Goal: Information Seeking & Learning: Learn about a topic

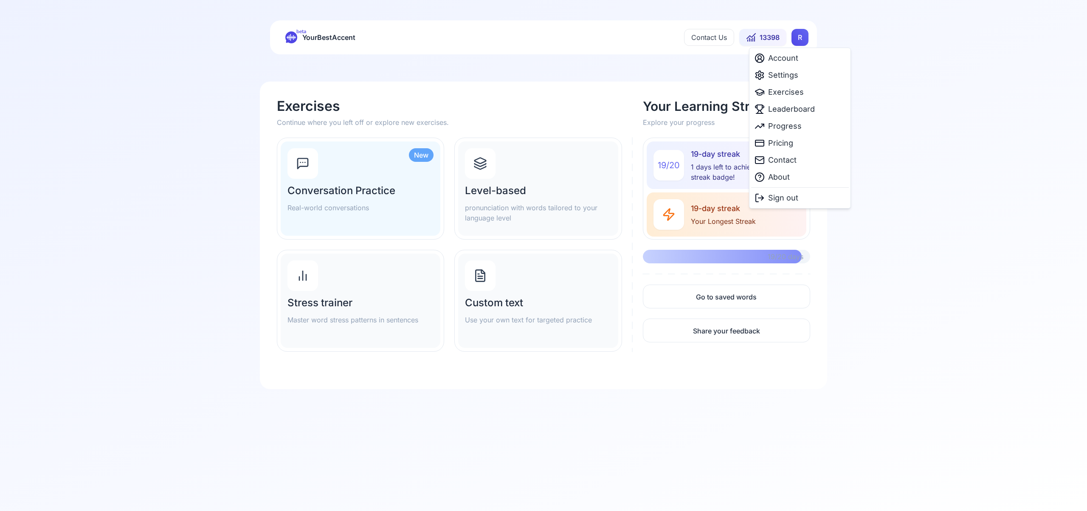
click at [800, 39] on html "beta YourBestAccent Contact Us 13398 R Exercises Continue where you left off or…" at bounding box center [543, 255] width 1087 height 511
click at [787, 73] on span "Settings" at bounding box center [783, 75] width 30 height 12
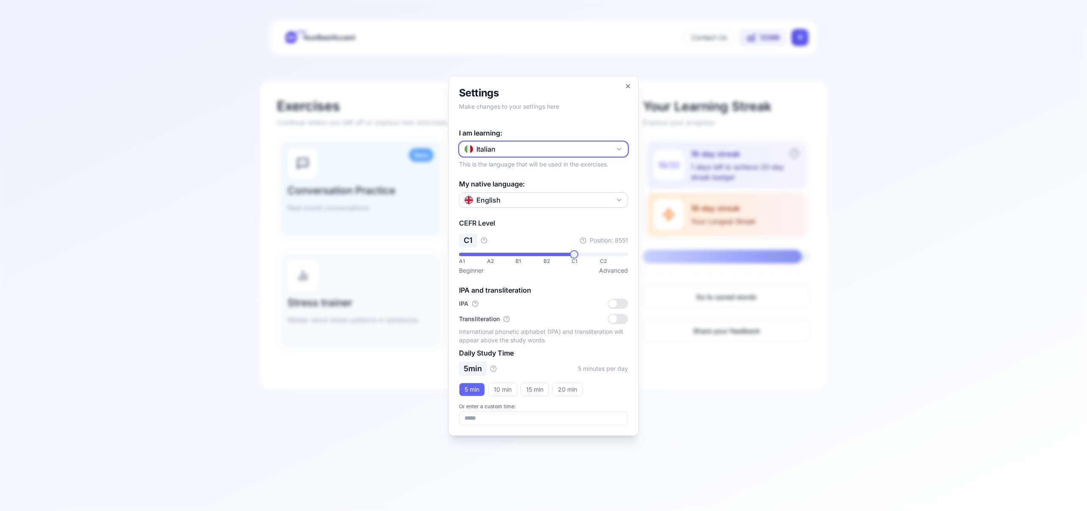
click at [617, 149] on icon "button" at bounding box center [619, 149] width 7 height 7
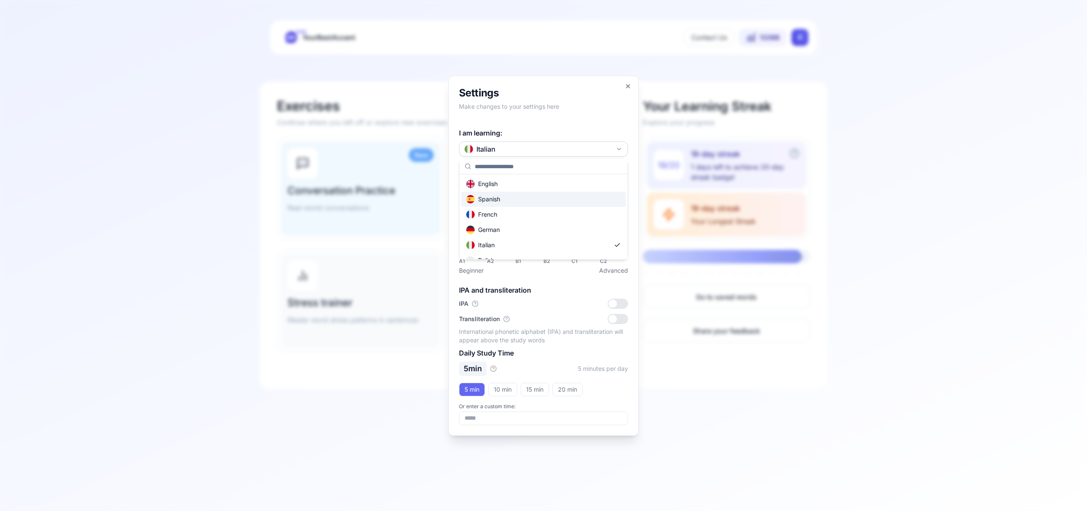
click at [573, 195] on div "Spanish" at bounding box center [543, 199] width 165 height 15
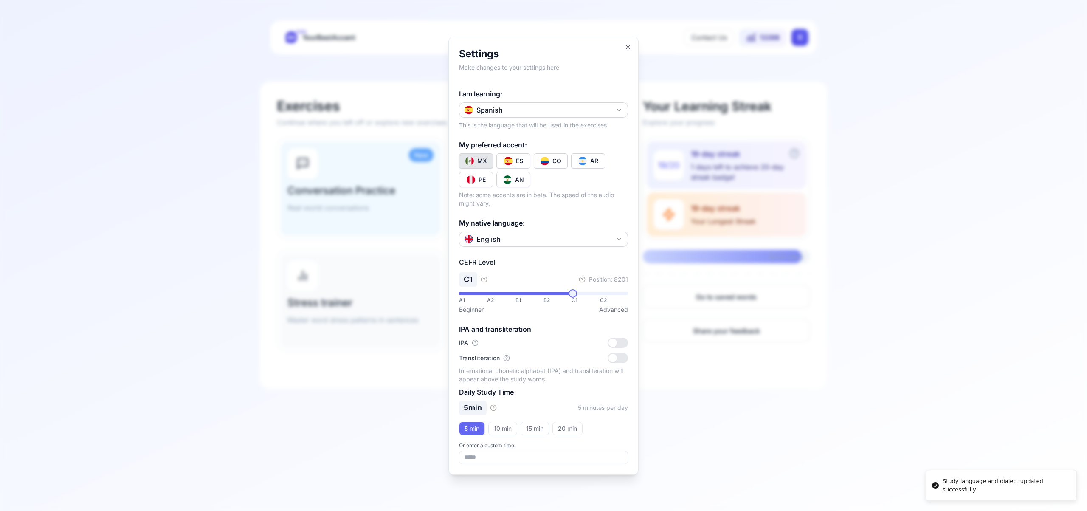
click at [563, 162] on button "CO" at bounding box center [551, 160] width 34 height 15
click at [627, 45] on icon "button" at bounding box center [628, 47] width 7 height 7
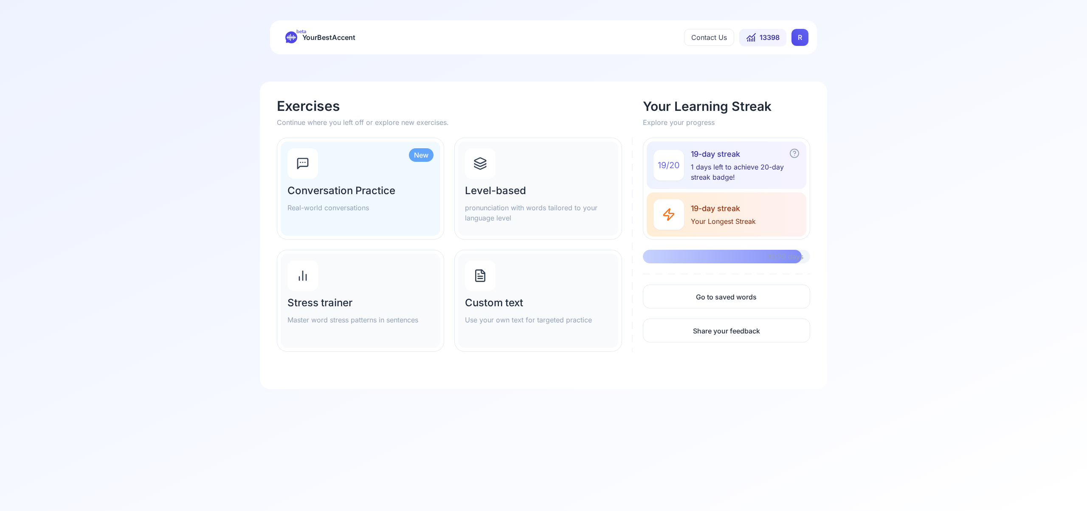
click at [801, 37] on html "beta YourBestAccent Contact Us 13398 R Exercises Continue where you left off or…" at bounding box center [543, 255] width 1087 height 511
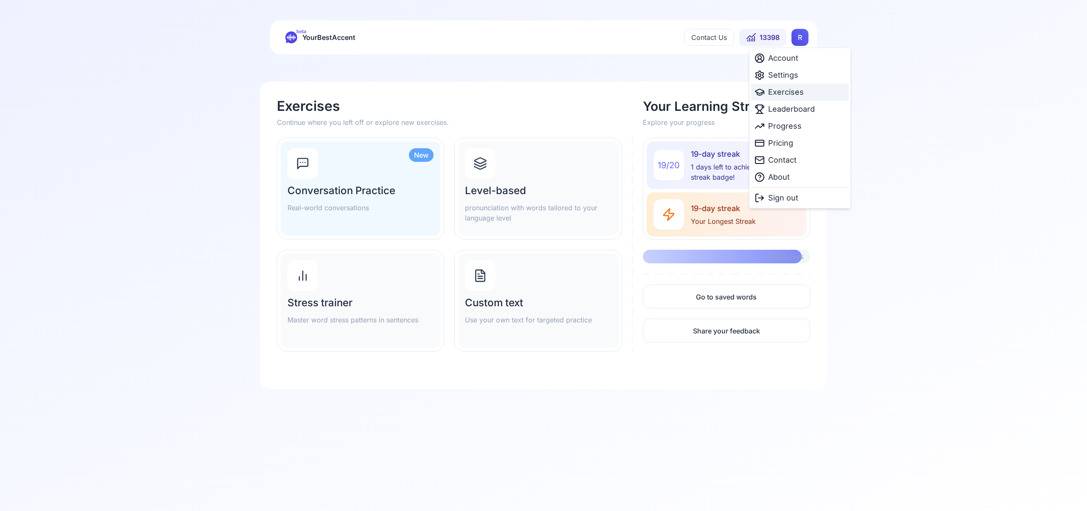
click at [793, 90] on span "Exercises" at bounding box center [786, 92] width 36 height 12
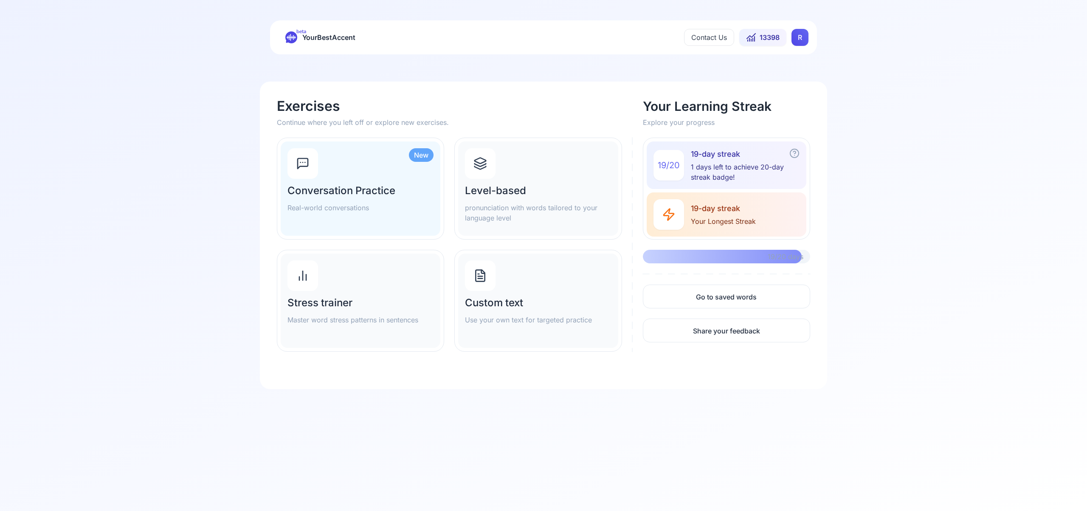
click at [479, 166] on icon at bounding box center [480, 164] width 11 height 3
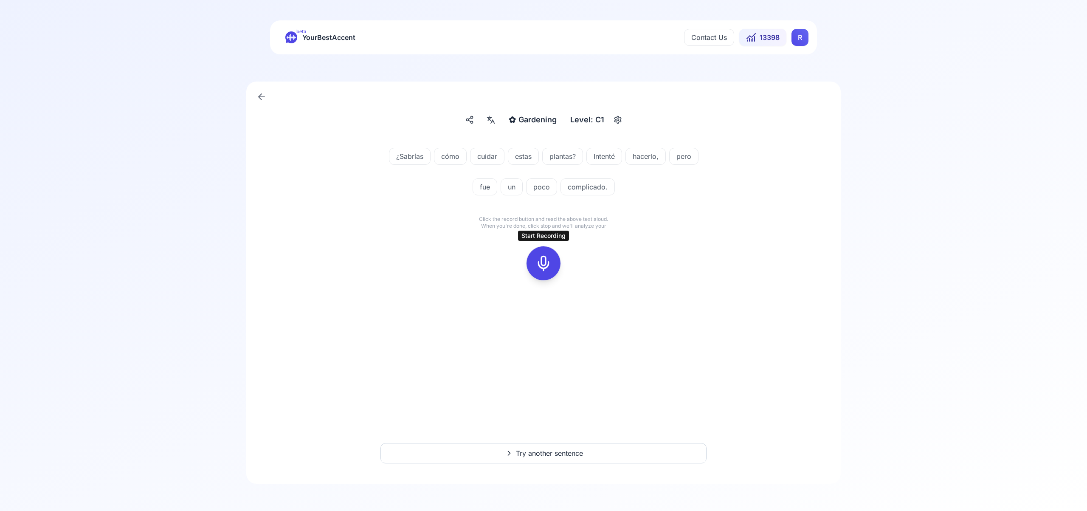
click at [541, 266] on icon at bounding box center [543, 263] width 17 height 17
click at [552, 265] on div at bounding box center [543, 263] width 20 height 34
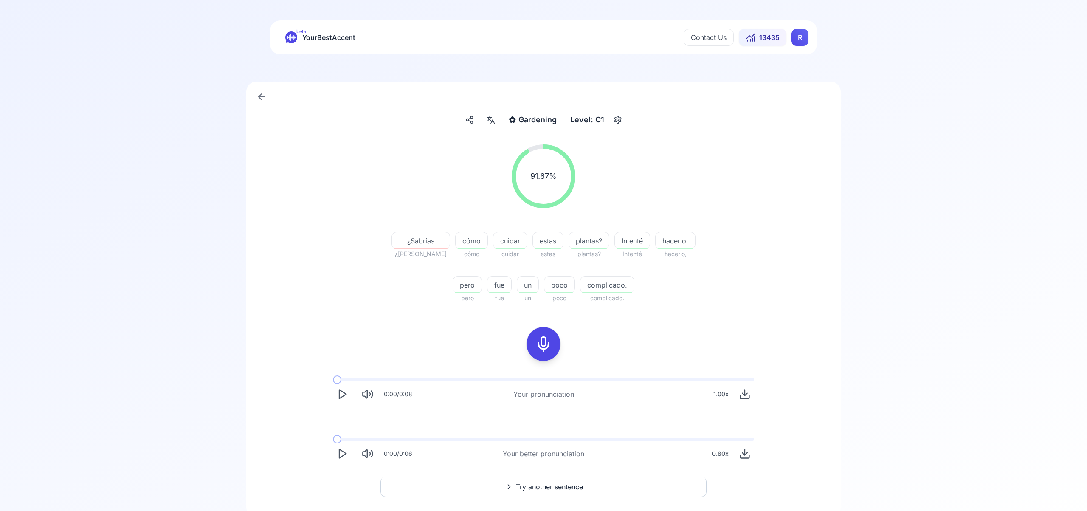
click at [573, 484] on span "Try another sentence" at bounding box center [549, 487] width 67 height 10
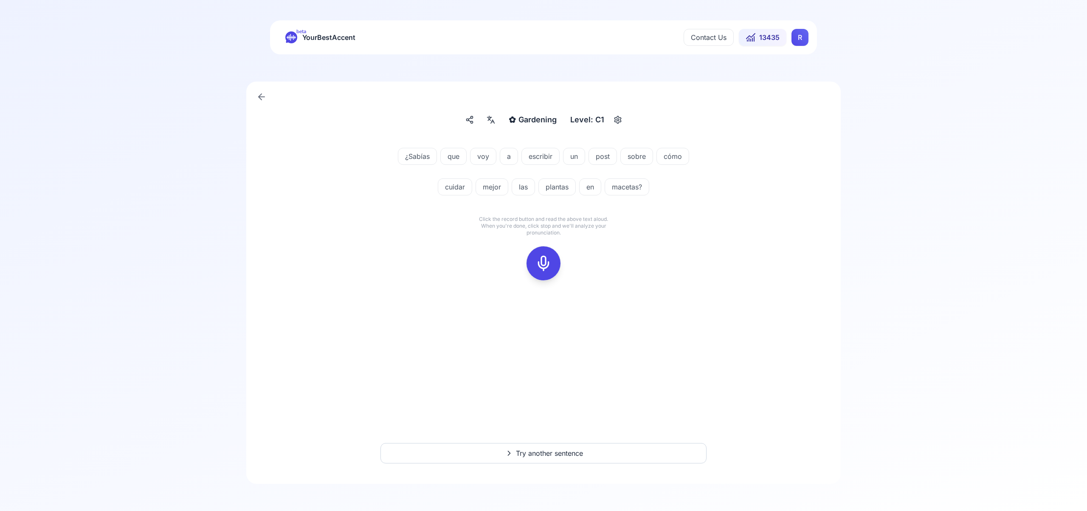
click at [539, 254] on div at bounding box center [543, 263] width 20 height 34
click at [540, 267] on icon at bounding box center [543, 263] width 17 height 17
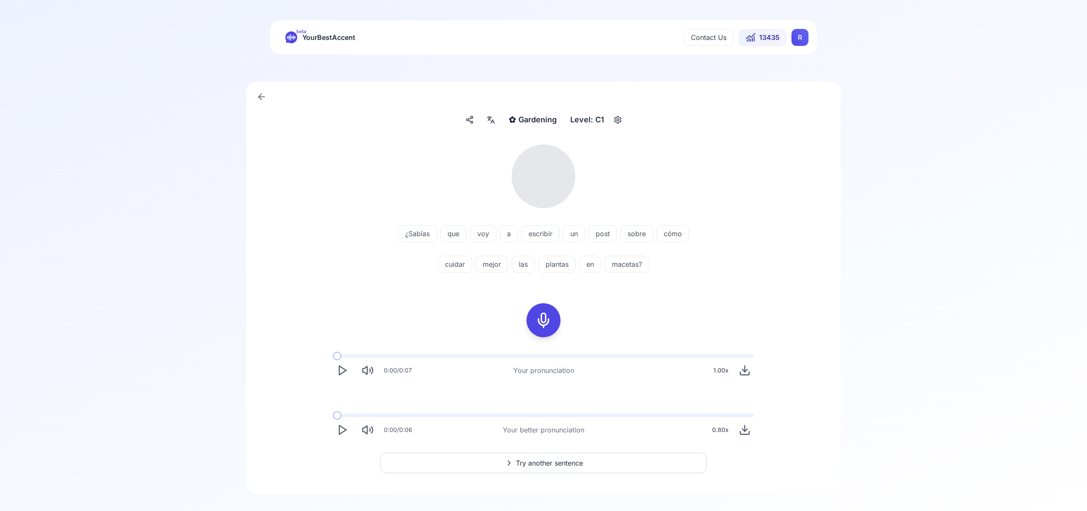
click at [491, 122] on icon at bounding box center [491, 120] width 10 height 8
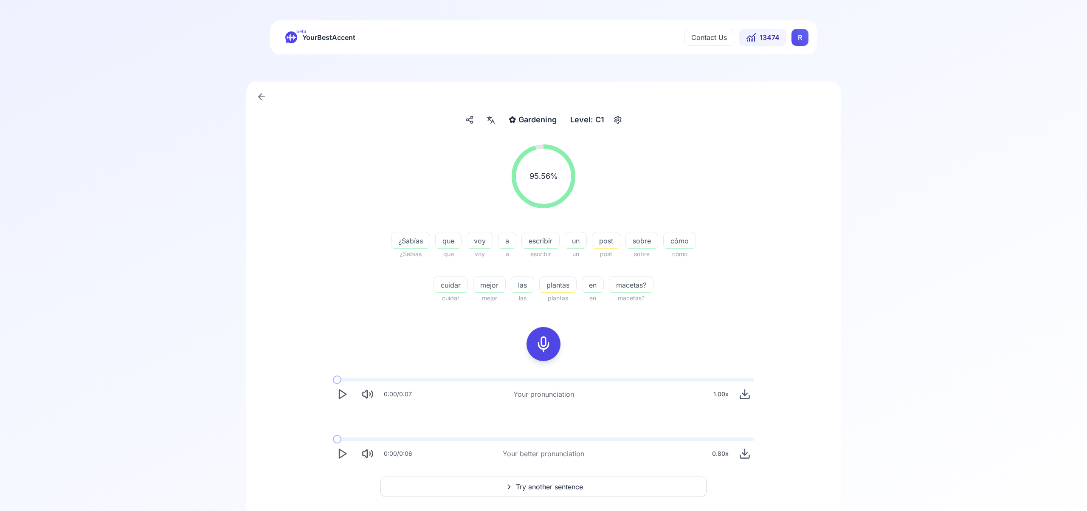
click at [578, 483] on span "Try another sentence" at bounding box center [549, 487] width 67 height 10
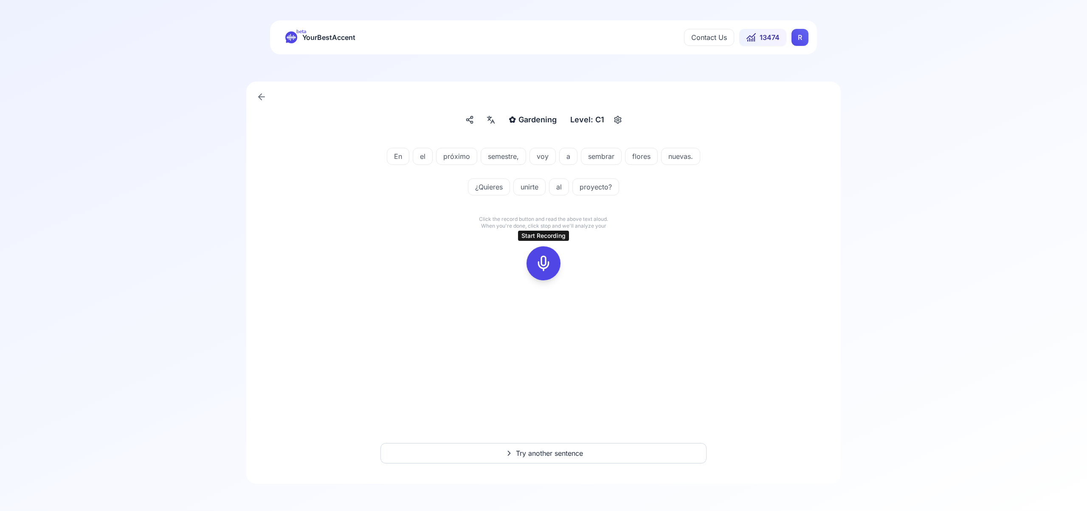
click at [546, 262] on icon at bounding box center [543, 263] width 17 height 17
click at [578, 451] on span "Try another sentence" at bounding box center [549, 453] width 67 height 10
click at [549, 270] on icon at bounding box center [543, 263] width 17 height 17
click at [543, 261] on icon at bounding box center [543, 263] width 17 height 17
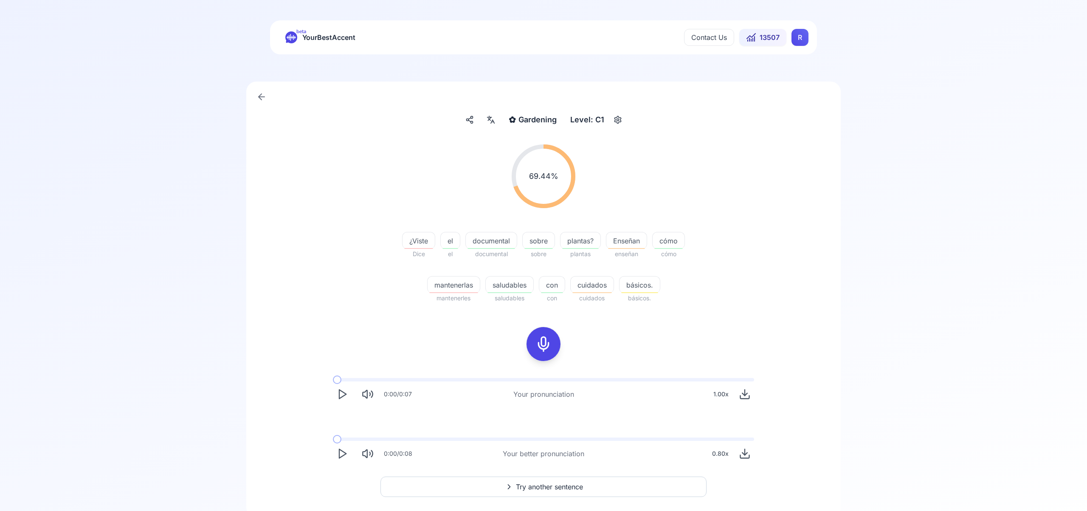
click at [568, 486] on span "Try another sentence" at bounding box center [549, 487] width 67 height 10
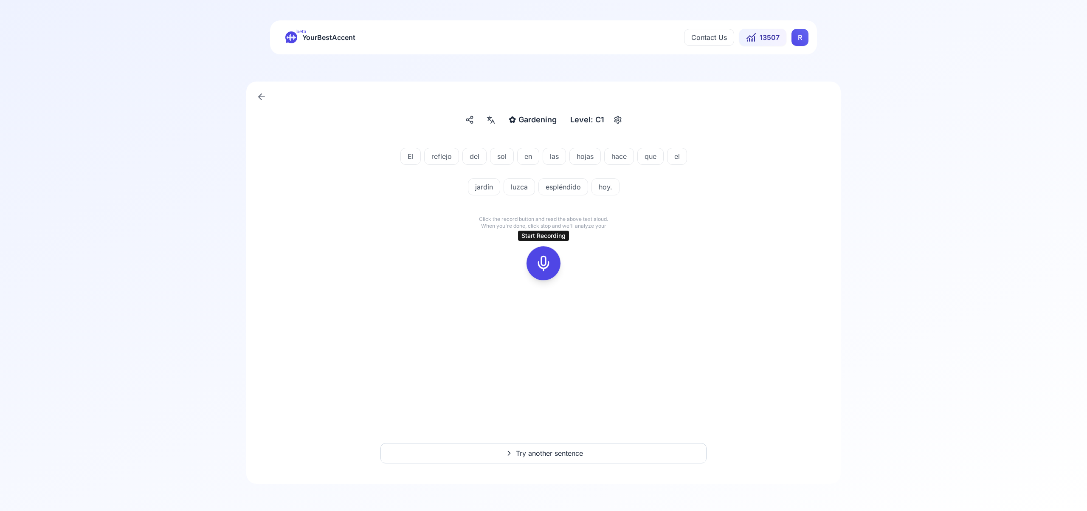
click at [540, 258] on icon at bounding box center [543, 263] width 17 height 17
click at [542, 273] on div at bounding box center [543, 263] width 20 height 34
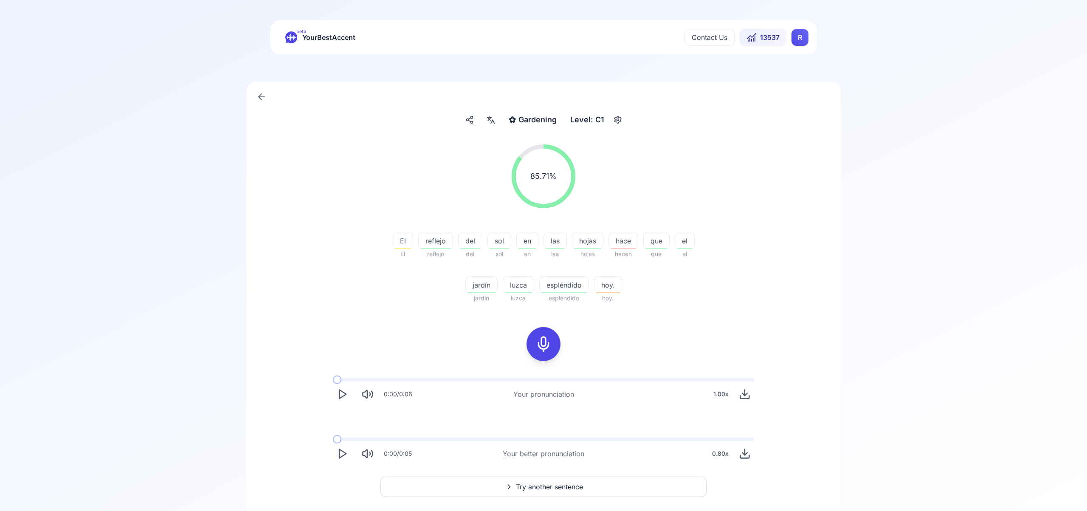
click at [594, 487] on button "Try another sentence" at bounding box center [543, 486] width 326 height 20
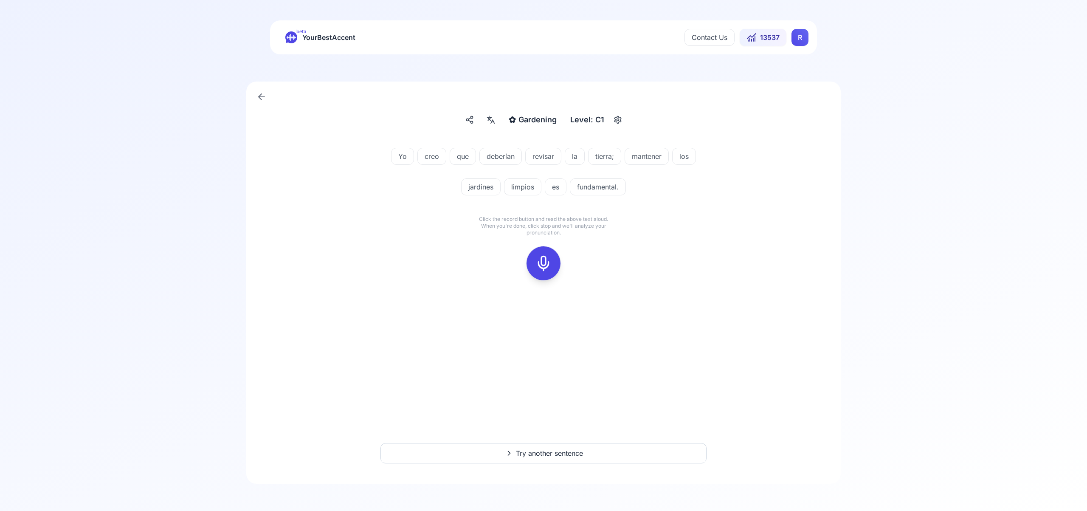
click at [544, 261] on icon at bounding box center [543, 263] width 17 height 17
click at [541, 262] on icon at bounding box center [543, 263] width 17 height 17
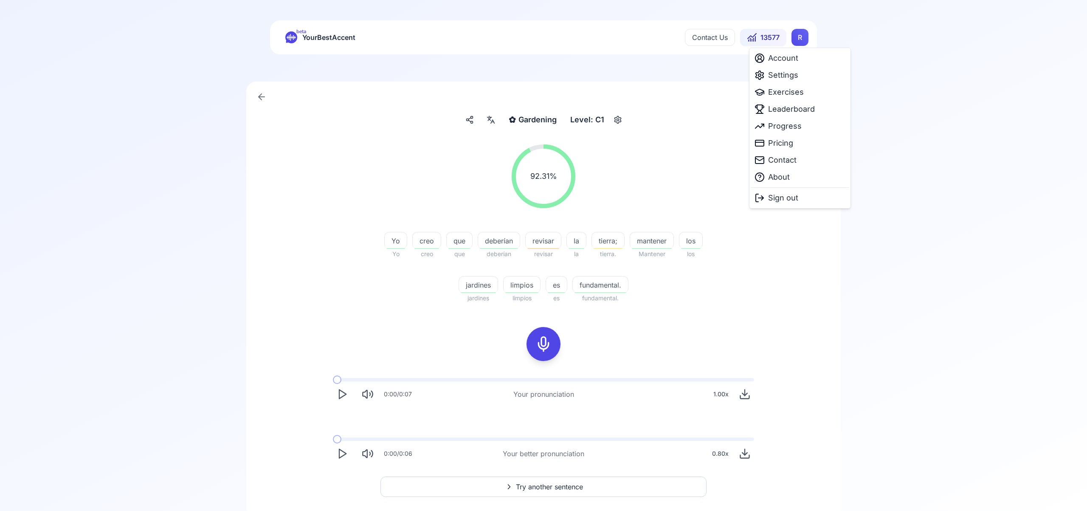
click at [794, 39] on html "beta YourBestAccent Contact Us 13577 R ✿ Gardening Gardening Level: C1 92.31 % …" at bounding box center [543, 255] width 1087 height 511
click at [789, 79] on span "Settings" at bounding box center [783, 75] width 30 height 12
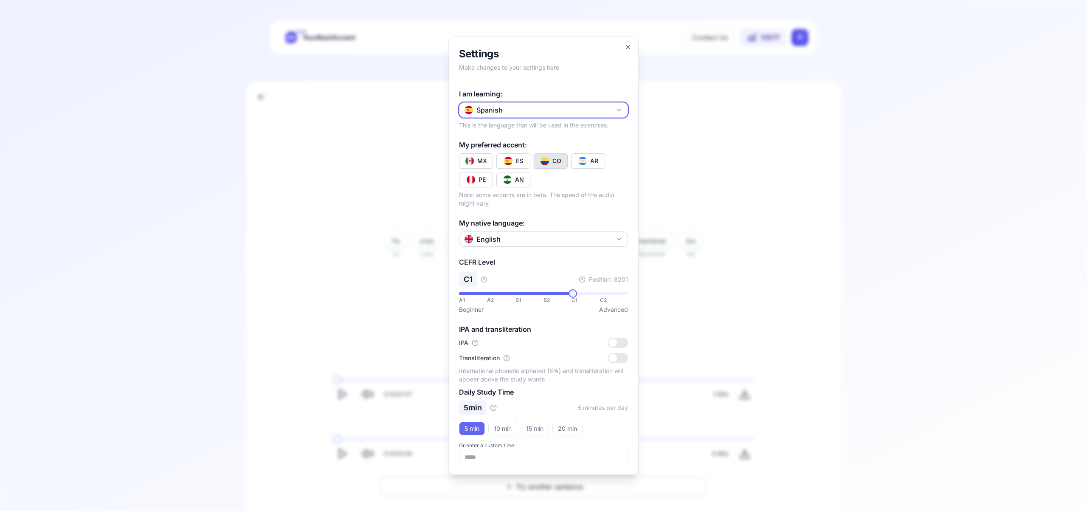
click at [619, 110] on icon "button" at bounding box center [618, 110] width 3 height 2
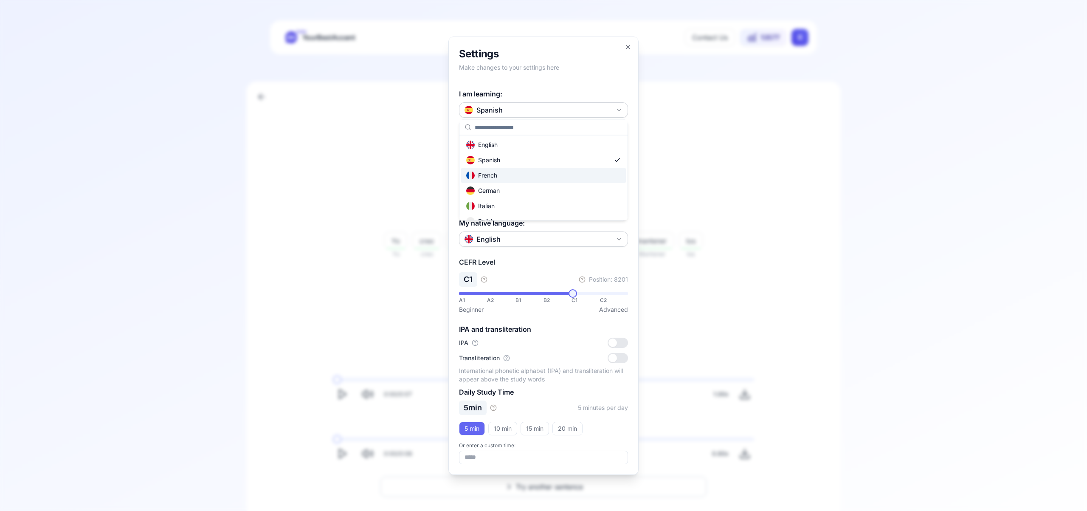
click at [573, 177] on div "French" at bounding box center [543, 175] width 165 height 15
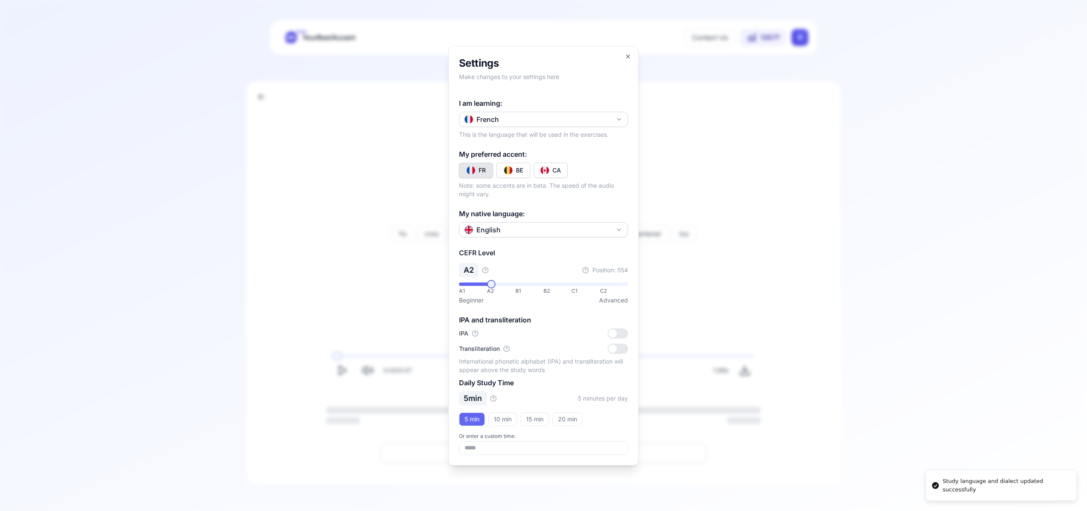
click at [563, 172] on button "CA" at bounding box center [551, 170] width 34 height 15
click at [628, 58] on icon "button" at bounding box center [628, 56] width 7 height 7
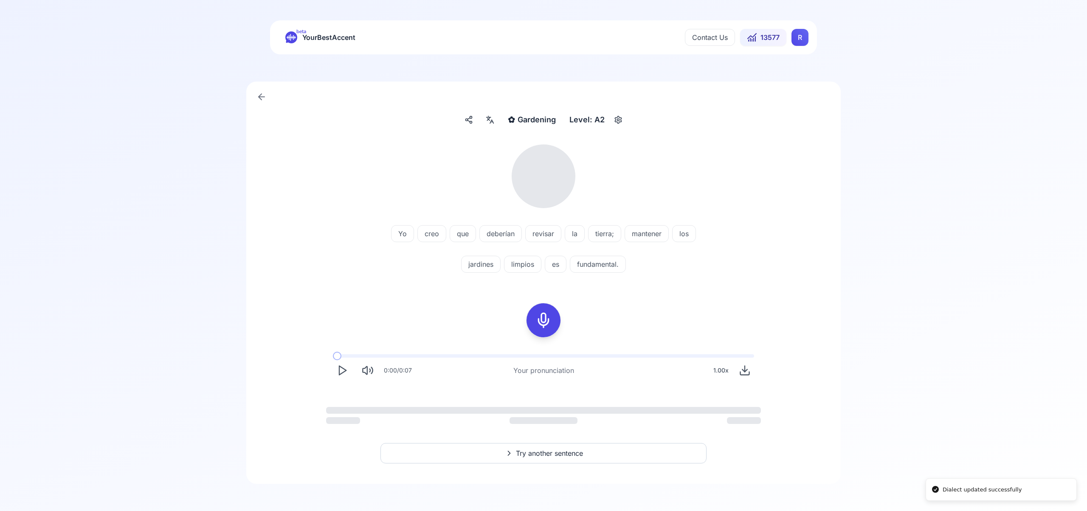
click at [795, 41] on html "Dialect updated successfully Study language and dialect updated successfully be…" at bounding box center [543, 255] width 1087 height 511
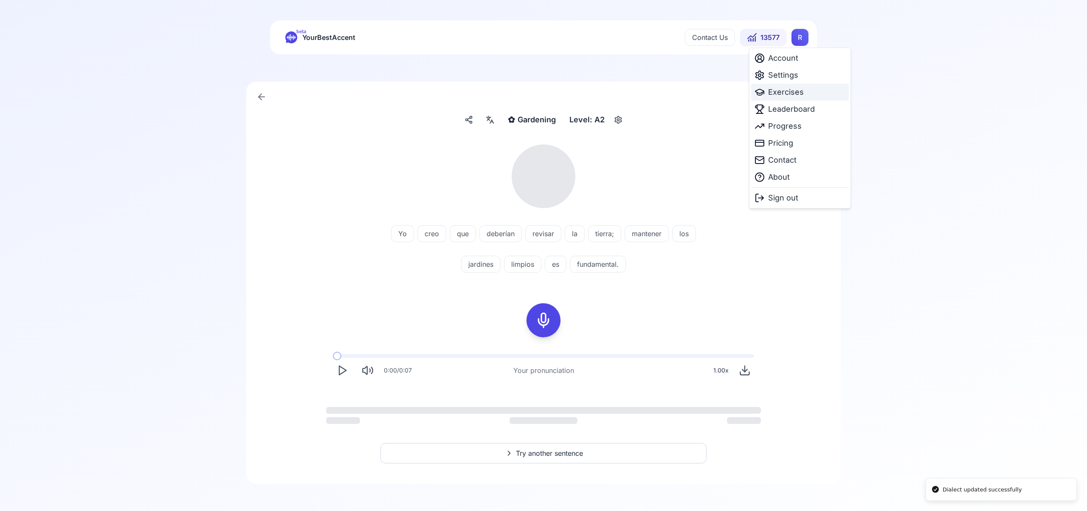
click at [791, 93] on span "Exercises" at bounding box center [786, 92] width 36 height 12
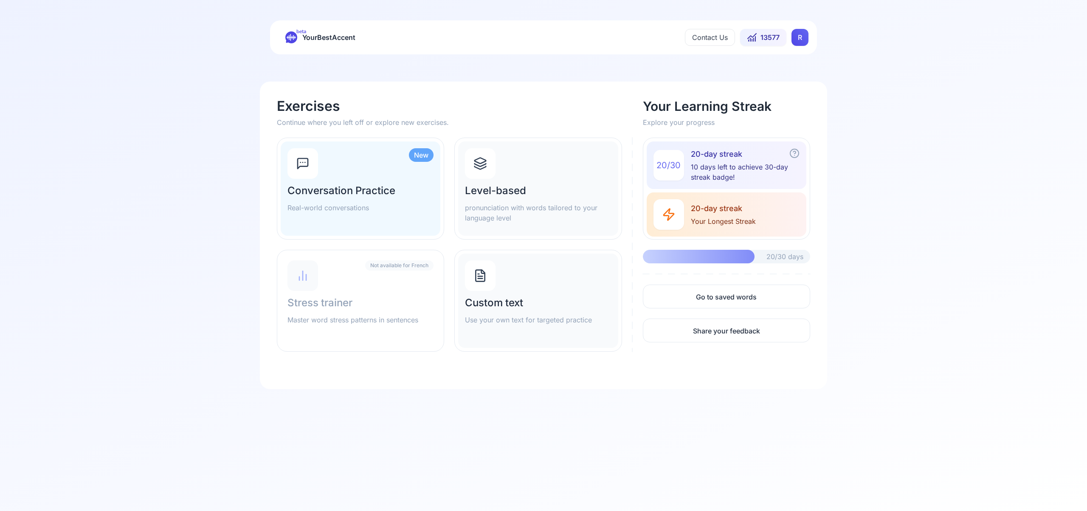
click at [480, 166] on icon at bounding box center [480, 164] width 11 height 3
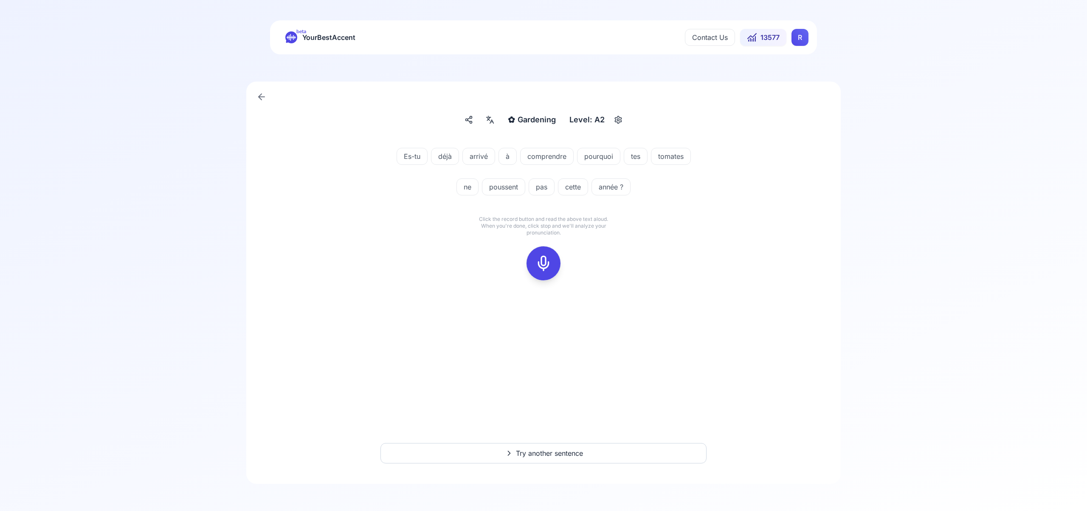
click at [544, 257] on rect at bounding box center [543, 263] width 13 height 13
click at [563, 257] on div at bounding box center [544, 263] width 42 height 42
click at [545, 267] on icon at bounding box center [543, 263] width 17 height 17
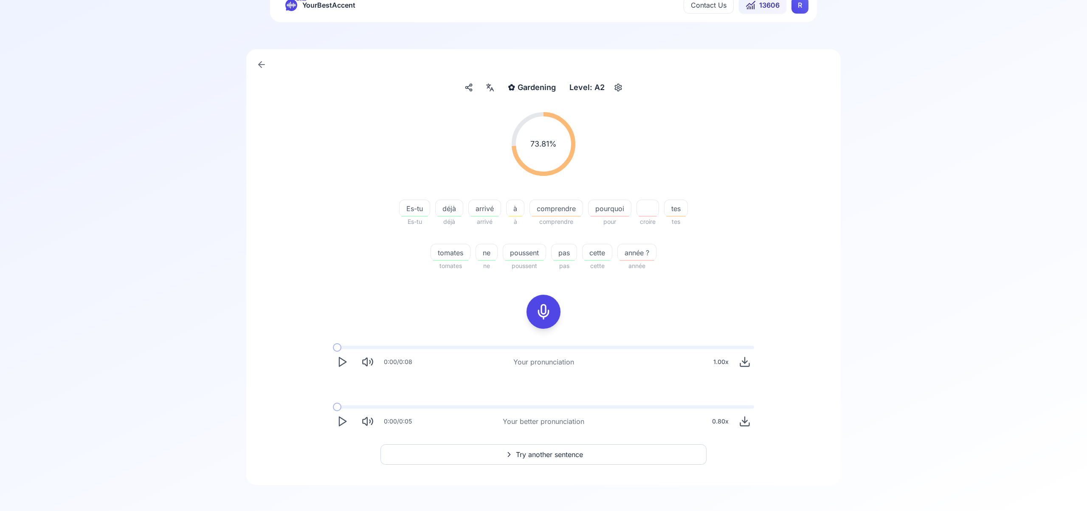
scroll to position [34, 0]
click at [549, 449] on span "Try another sentence" at bounding box center [549, 453] width 67 height 10
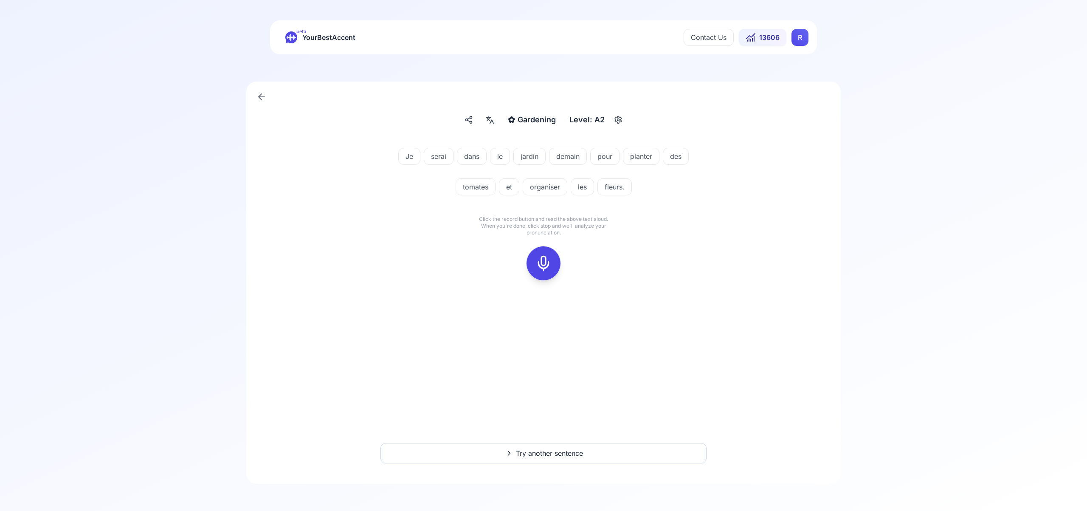
click at [542, 257] on rect at bounding box center [543, 263] width 13 height 13
click at [547, 270] on rect at bounding box center [543, 263] width 13 height 13
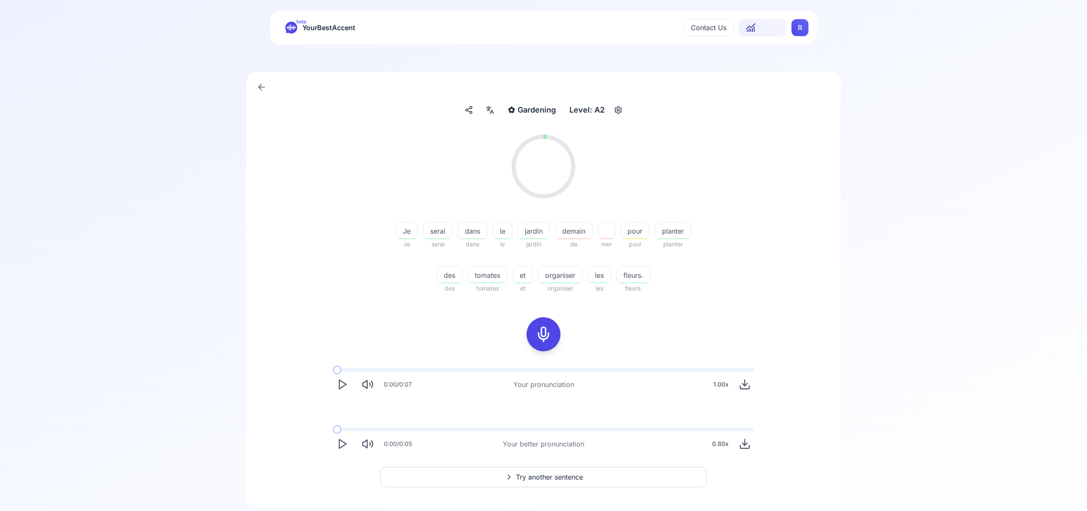
scroll to position [23, 0]
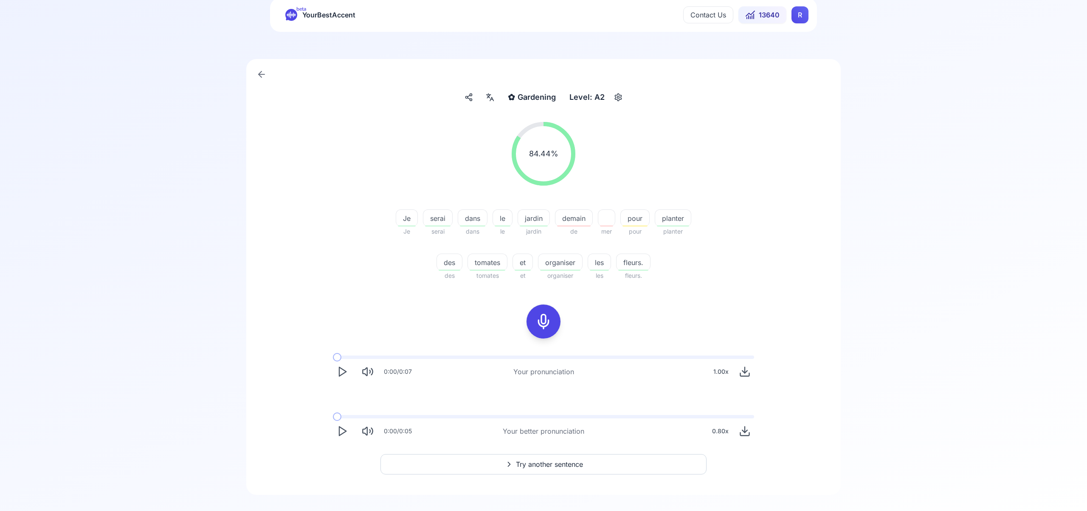
click at [534, 463] on span "Try another sentence" at bounding box center [549, 464] width 67 height 10
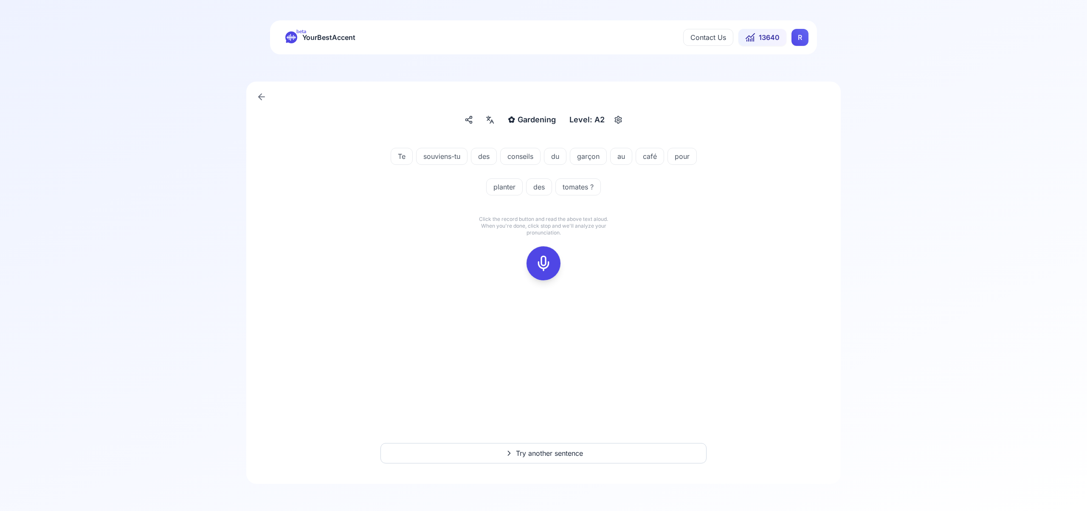
click at [548, 261] on icon at bounding box center [543, 263] width 17 height 17
click at [545, 257] on icon at bounding box center [543, 263] width 17 height 17
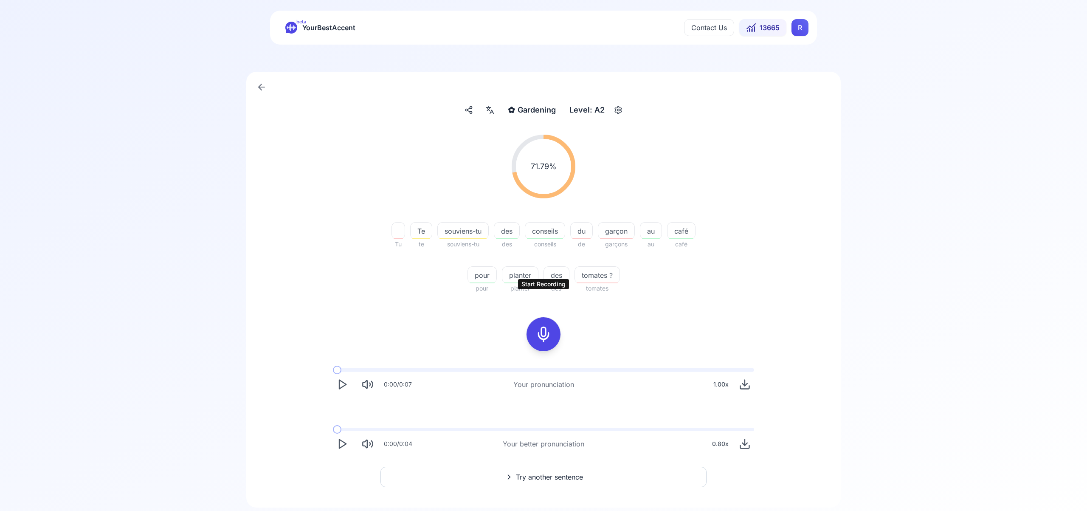
scroll to position [34, 0]
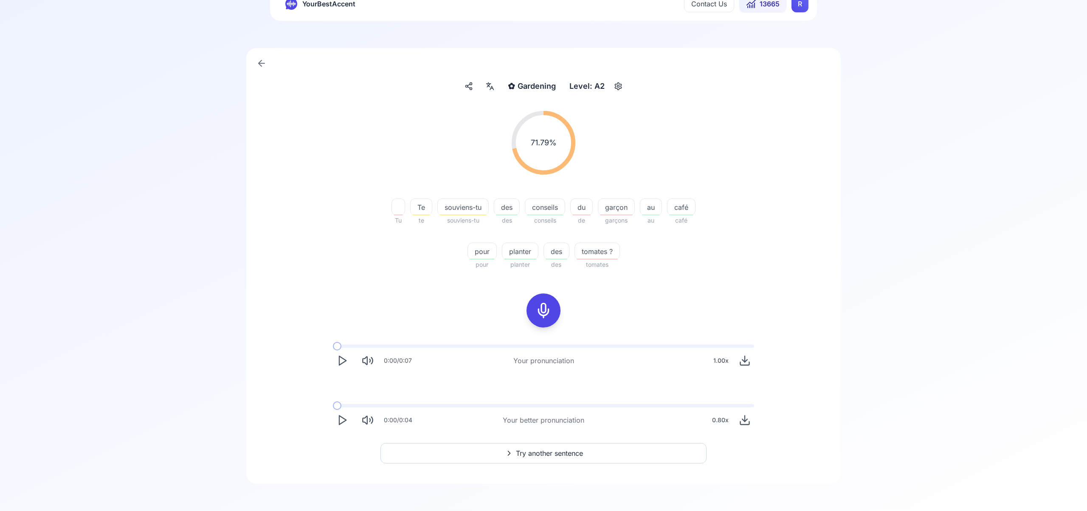
click at [526, 450] on span "Try another sentence" at bounding box center [549, 453] width 67 height 10
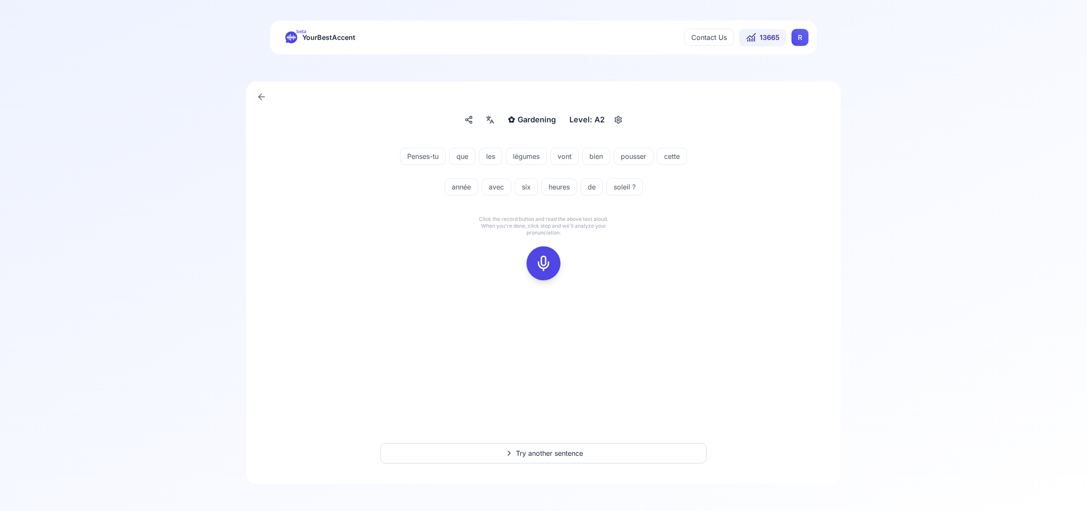
click at [548, 265] on icon at bounding box center [543, 263] width 17 height 17
click at [545, 262] on icon at bounding box center [543, 263] width 17 height 17
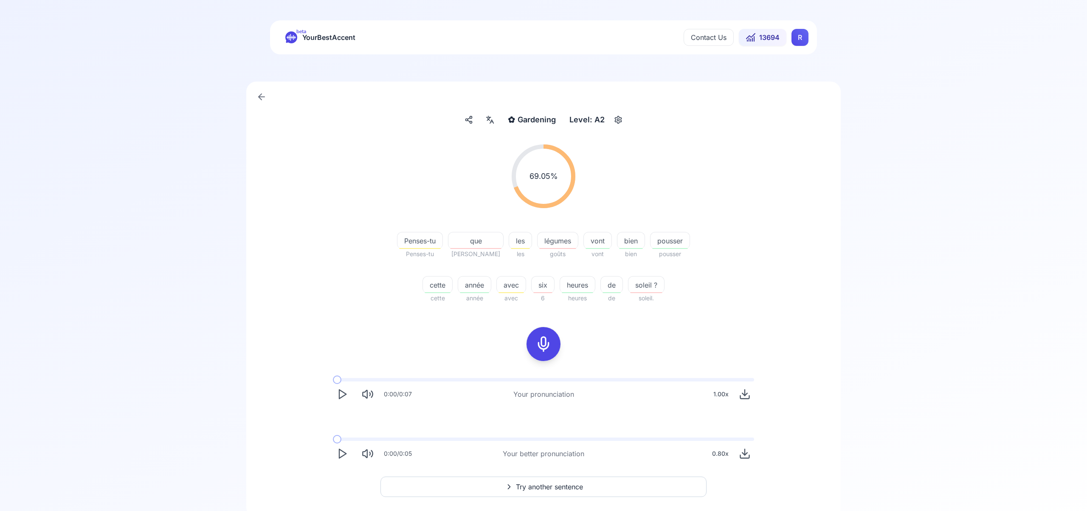
click at [561, 482] on span "Try another sentence" at bounding box center [549, 487] width 67 height 10
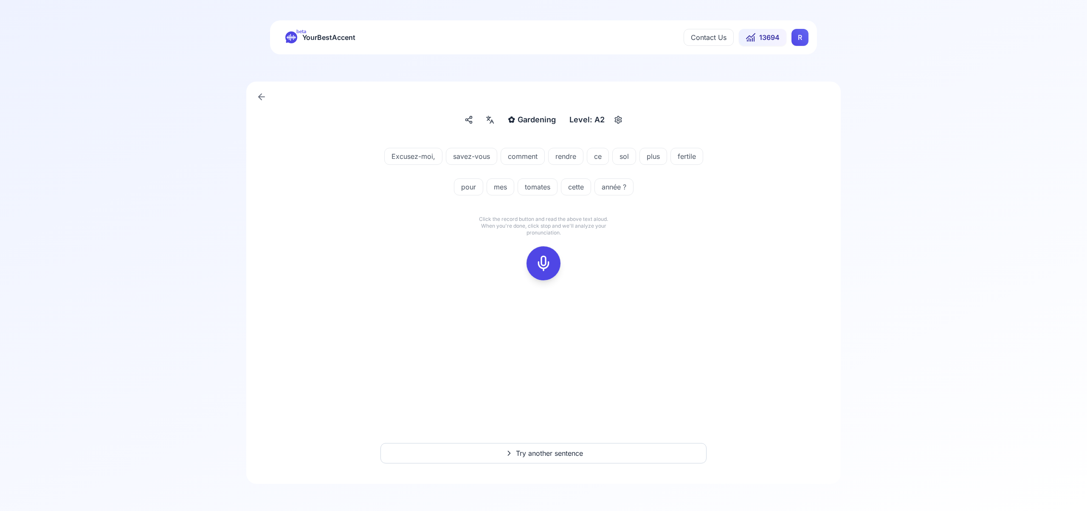
click at [542, 257] on rect at bounding box center [543, 263] width 13 height 13
click at [547, 264] on icon at bounding box center [543, 263] width 17 height 17
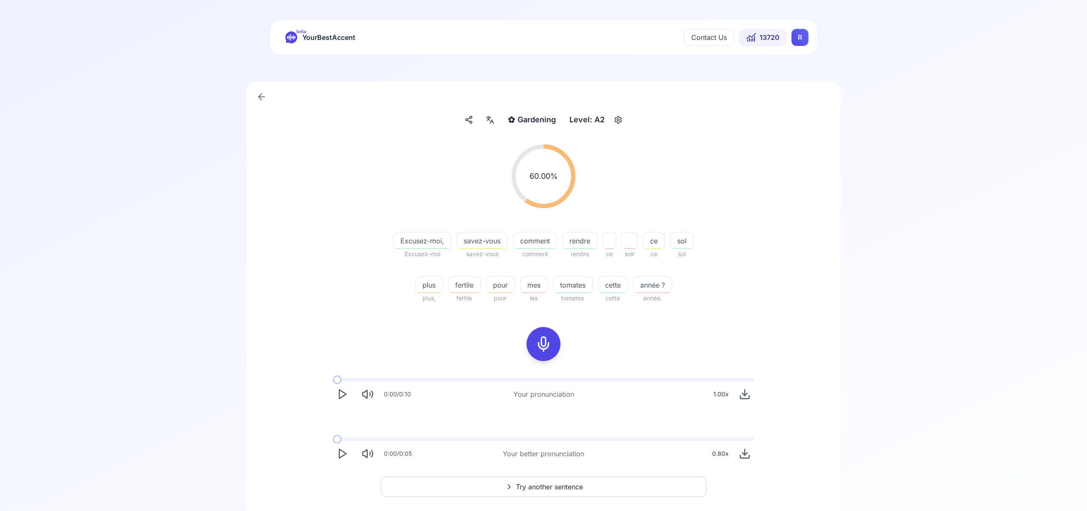
scroll to position [34, 0]
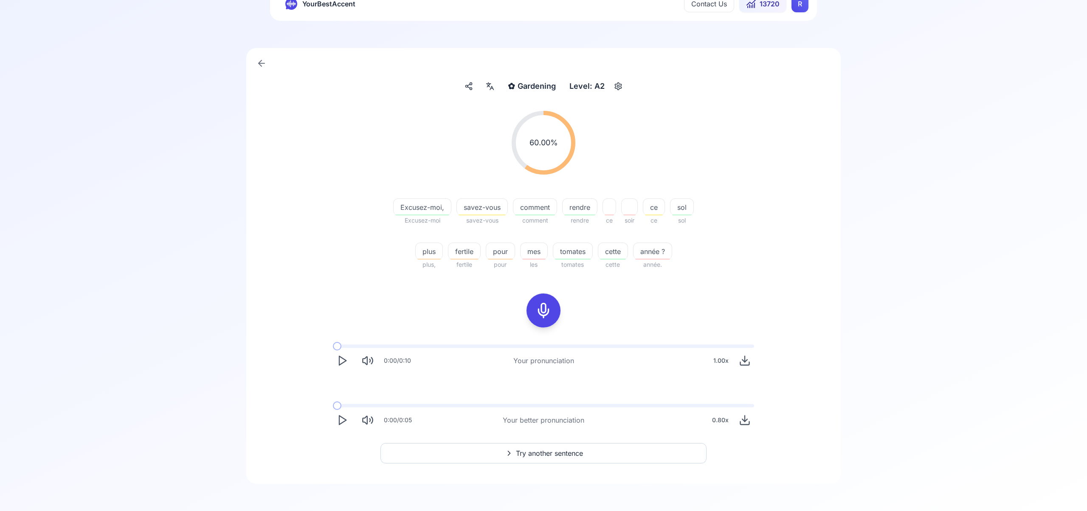
click at [554, 452] on span "Try another sentence" at bounding box center [549, 453] width 67 height 10
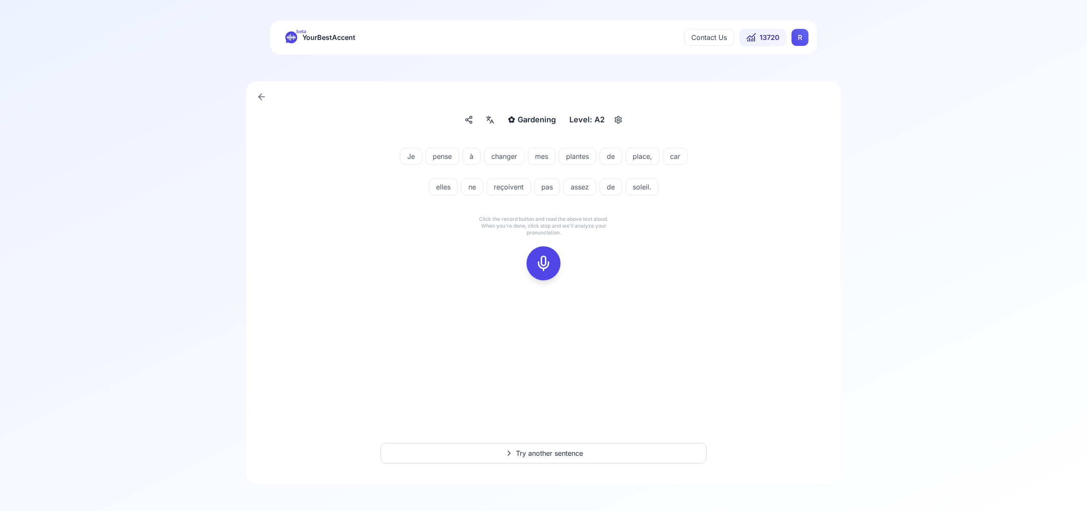
click at [545, 262] on icon at bounding box center [543, 263] width 17 height 17
click at [554, 259] on button at bounding box center [544, 263] width 34 height 34
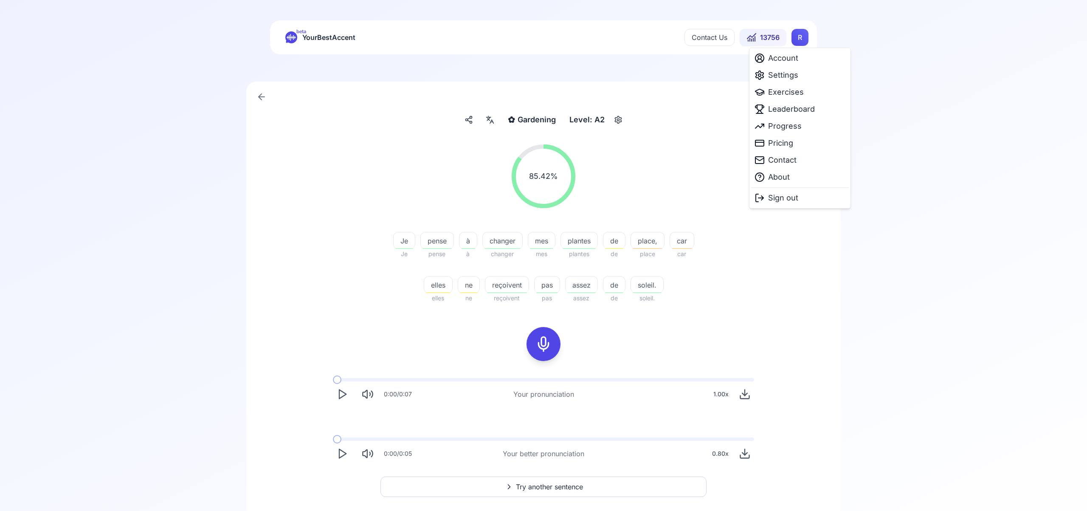
click at [801, 40] on html "beta YourBestAccent Contact Us 13756 R ✿ Gardening Gardening Level: A2 85.42 % …" at bounding box center [543, 255] width 1087 height 511
click at [795, 77] on span "Settings" at bounding box center [783, 75] width 30 height 12
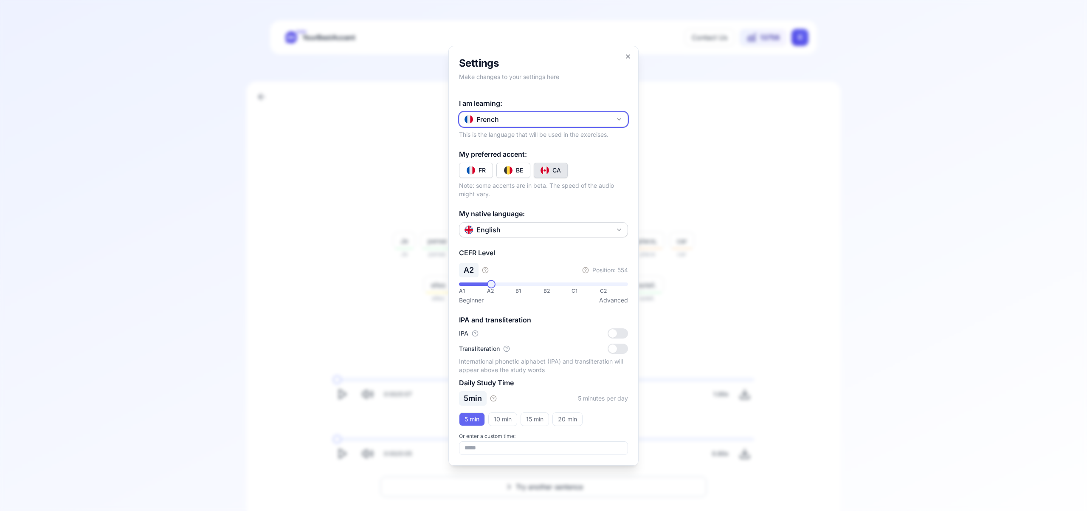
click at [619, 117] on icon "button" at bounding box center [619, 119] width 7 height 7
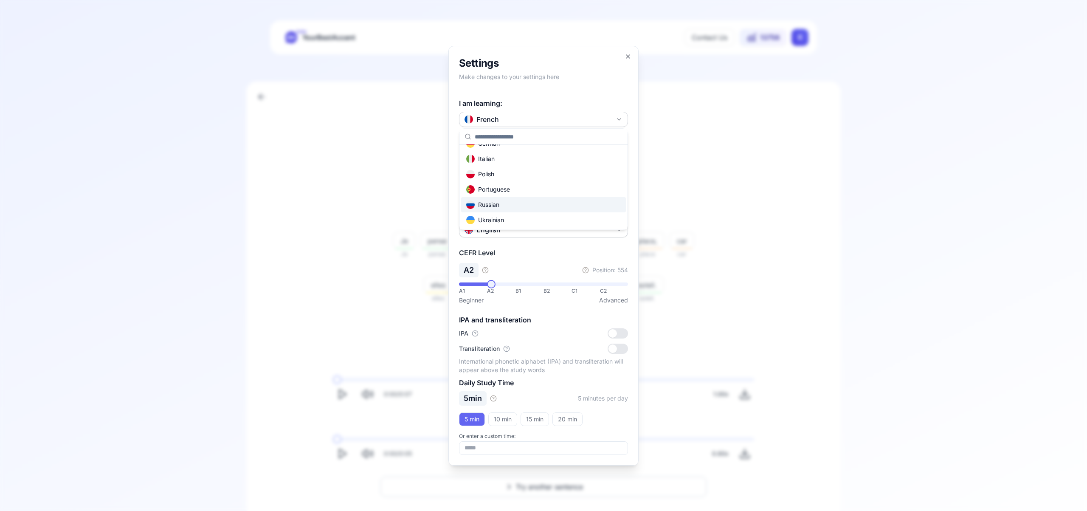
click at [541, 206] on div "Russian" at bounding box center [543, 204] width 165 height 15
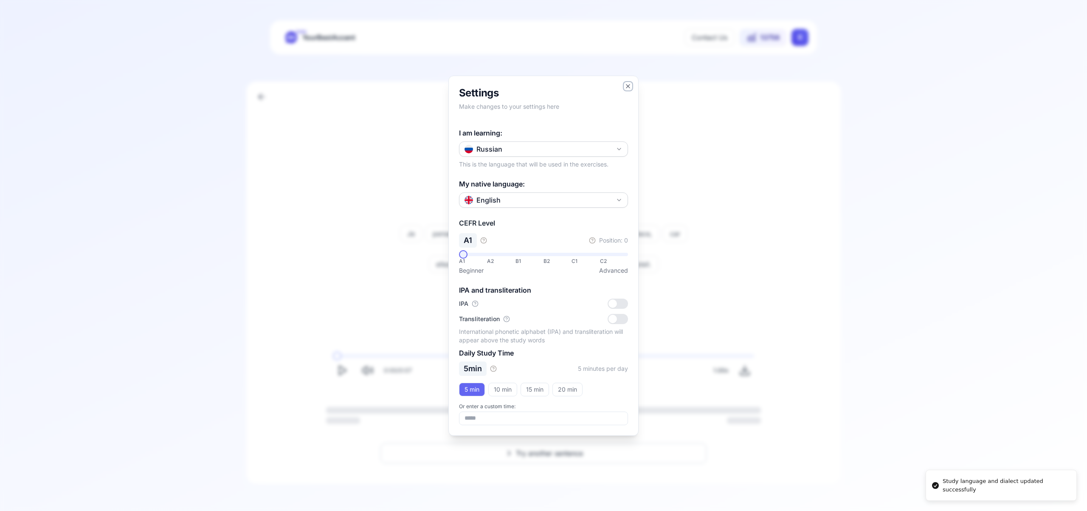
click at [627, 86] on icon "button" at bounding box center [628, 86] width 7 height 7
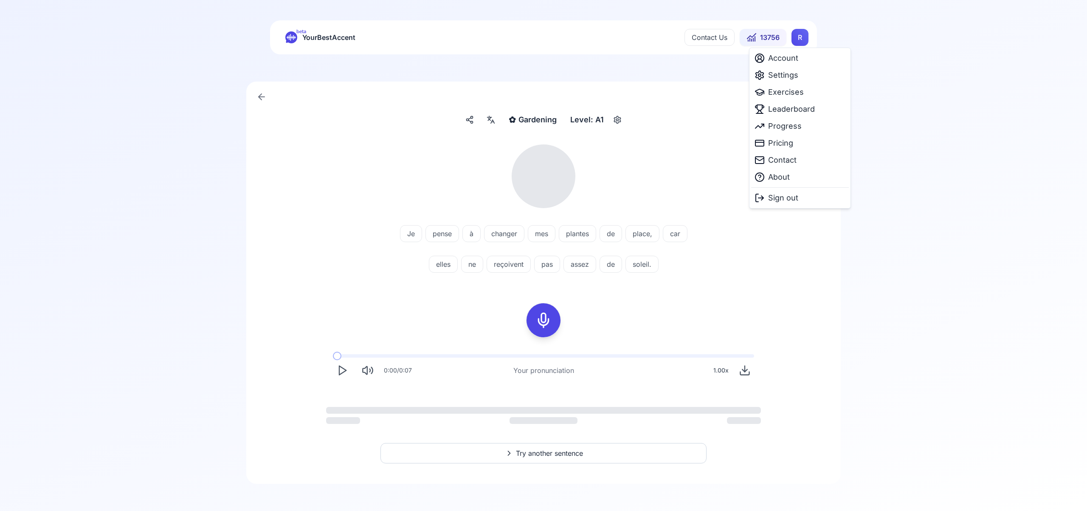
click at [803, 38] on html "beta YourBestAccent Contact Us 13756 R ✿ Gardening Gardening Level: A1 Je pense…" at bounding box center [543, 255] width 1087 height 511
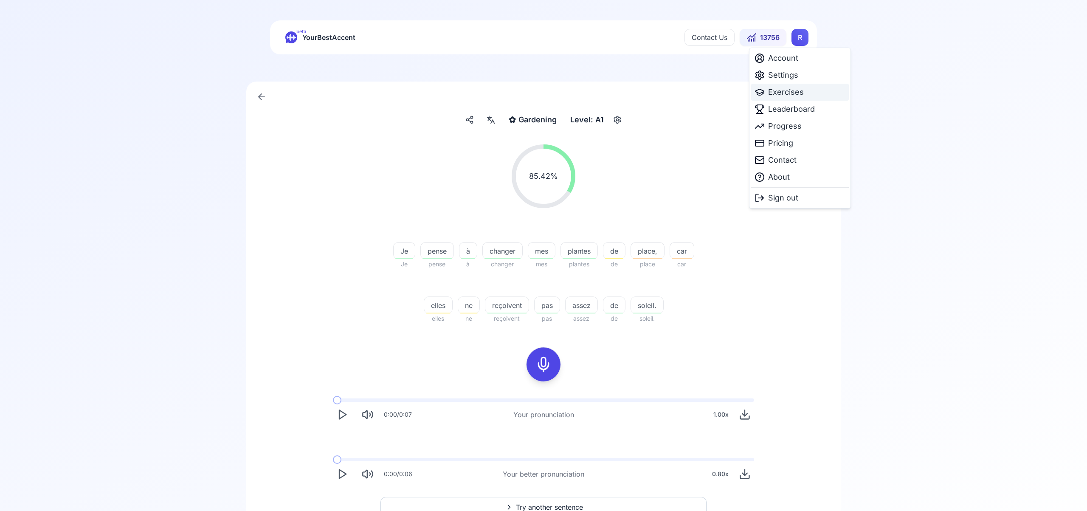
click at [793, 90] on span "Exercises" at bounding box center [786, 92] width 36 height 12
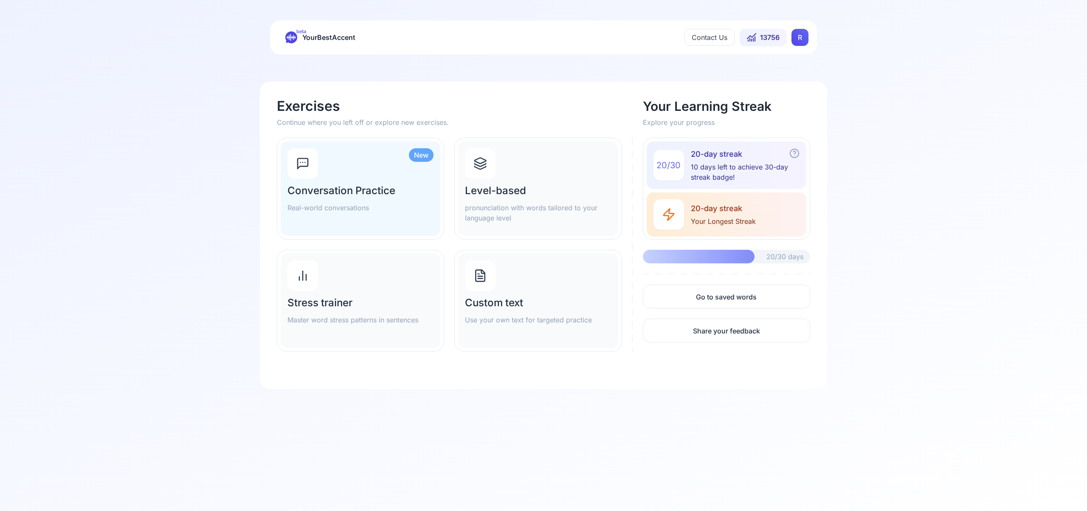
click at [485, 169] on icon at bounding box center [480, 164] width 14 height 14
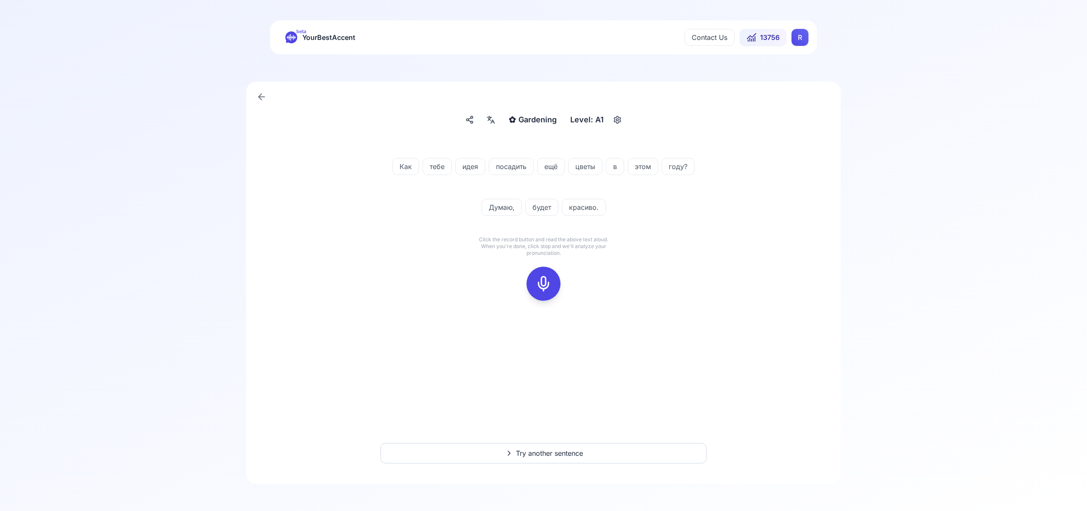
click at [549, 281] on icon at bounding box center [543, 283] width 17 height 17
click at [541, 290] on rect at bounding box center [543, 283] width 13 height 13
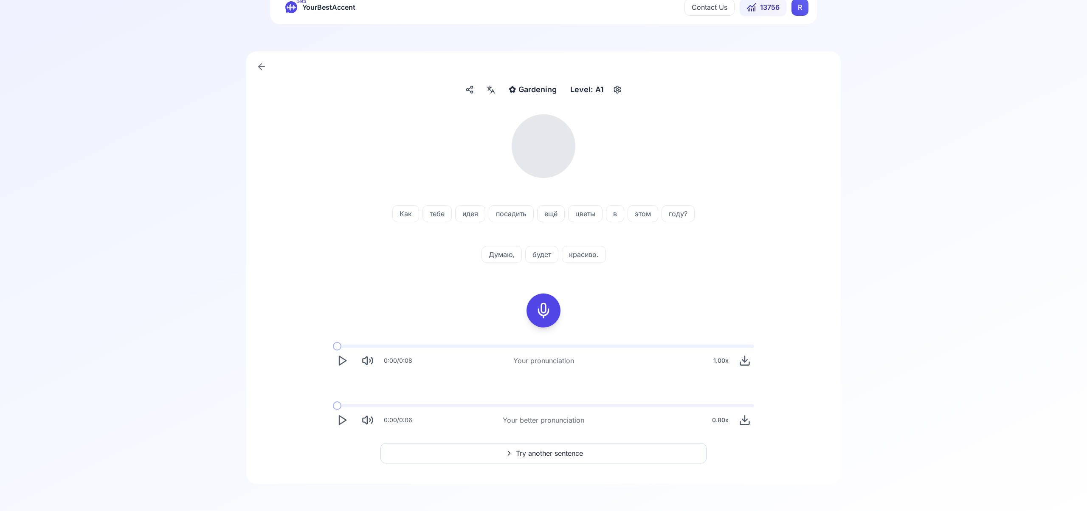
scroll to position [27, 0]
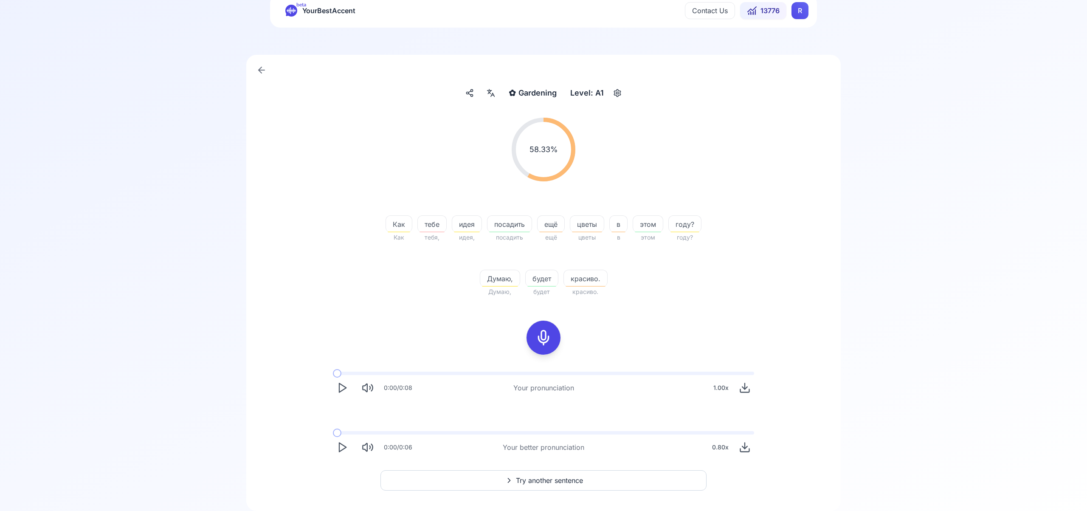
click at [583, 478] on button "Try another sentence" at bounding box center [543, 480] width 326 height 20
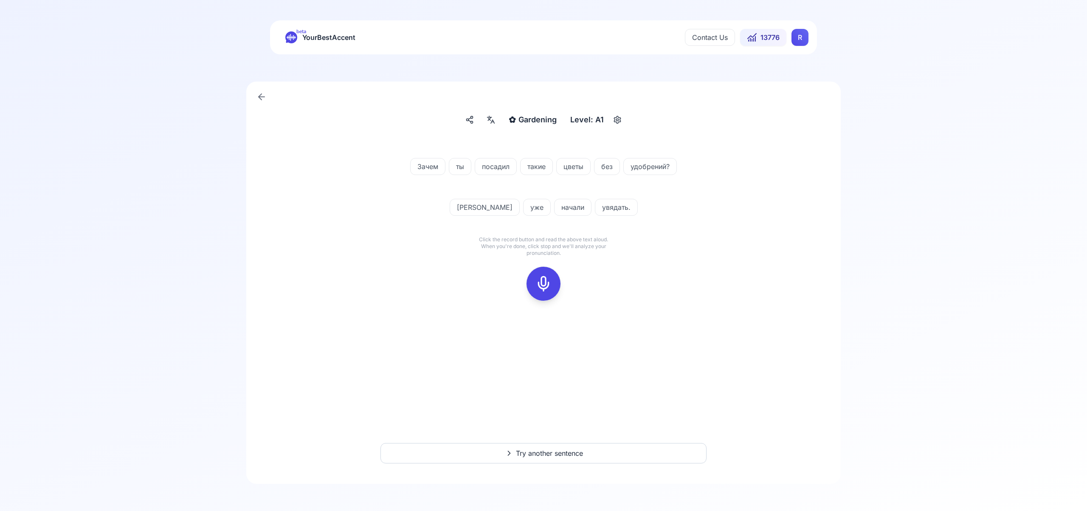
click at [547, 281] on icon at bounding box center [543, 283] width 17 height 17
click at [549, 283] on rect at bounding box center [543, 283] width 13 height 13
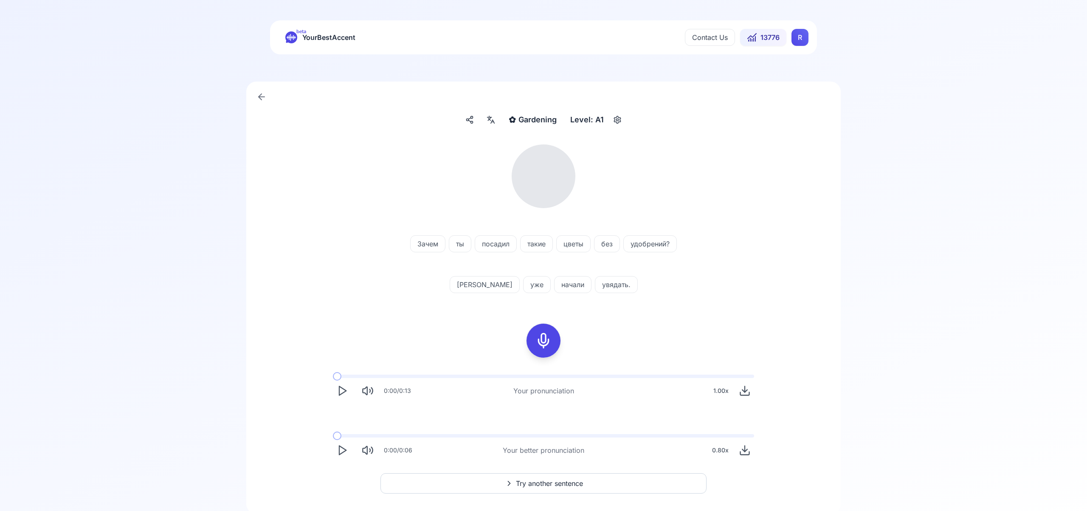
click at [487, 121] on icon at bounding box center [491, 120] width 10 height 8
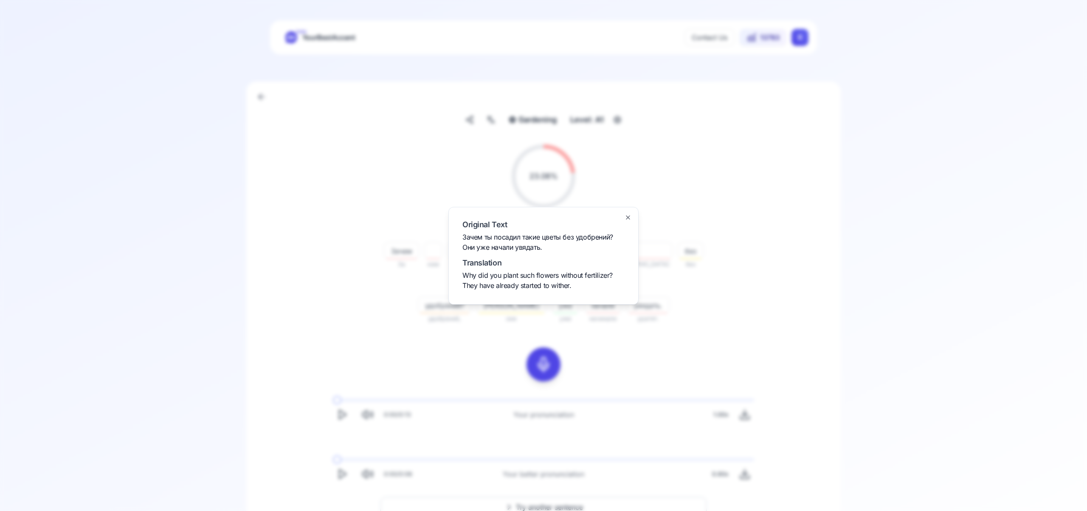
click at [628, 216] on icon "button" at bounding box center [627, 217] width 3 height 3
click at [585, 502] on button "Try another sentence" at bounding box center [543, 507] width 326 height 20
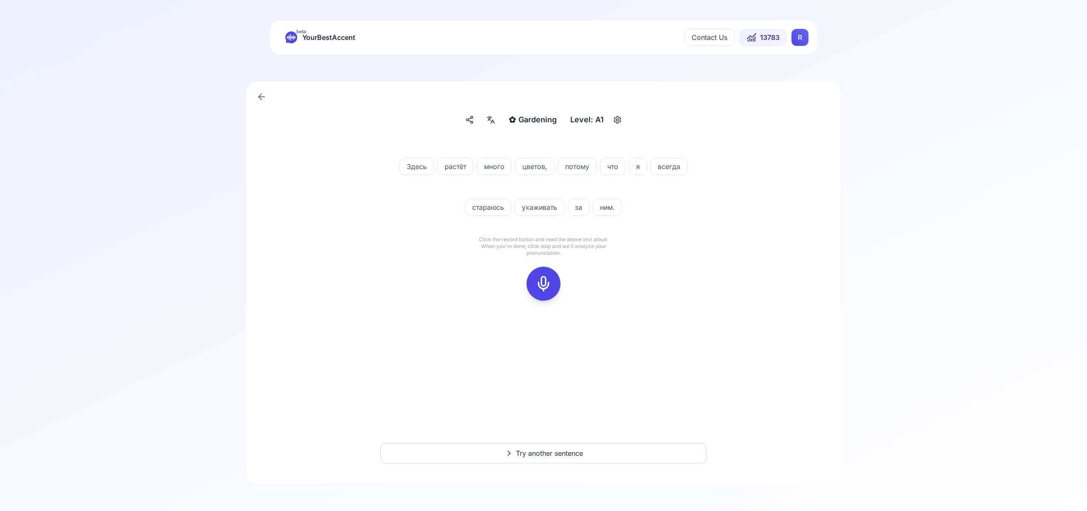
click at [538, 284] on icon at bounding box center [543, 283] width 17 height 17
click at [548, 289] on icon at bounding box center [543, 283] width 17 height 17
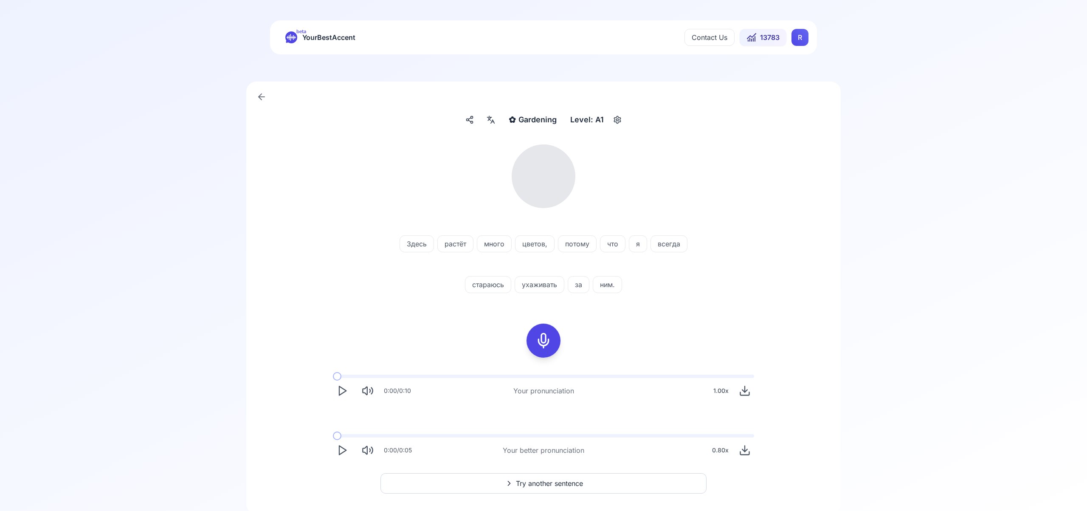
click at [496, 121] on icon at bounding box center [491, 120] width 10 height 8
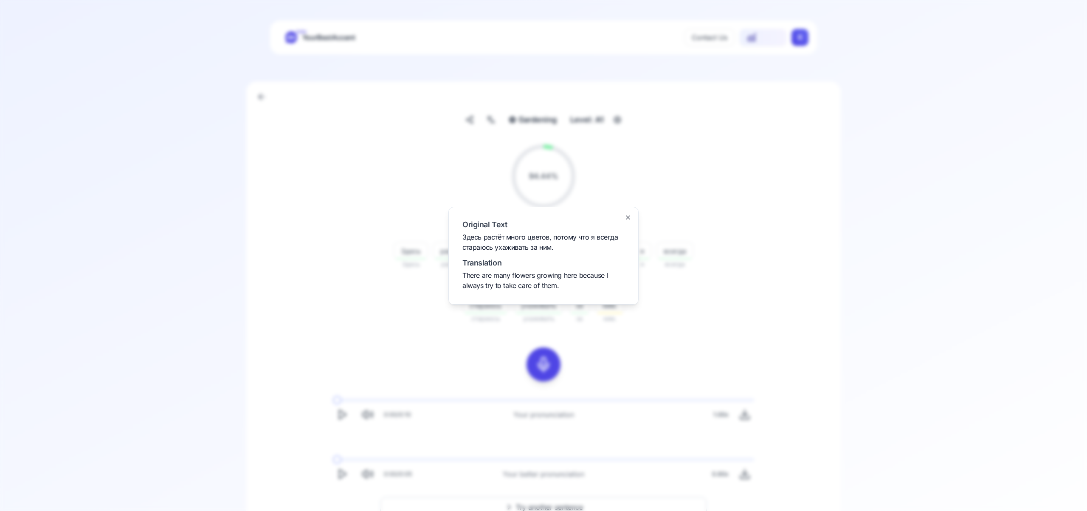
click at [628, 216] on icon "button" at bounding box center [627, 217] width 3 height 3
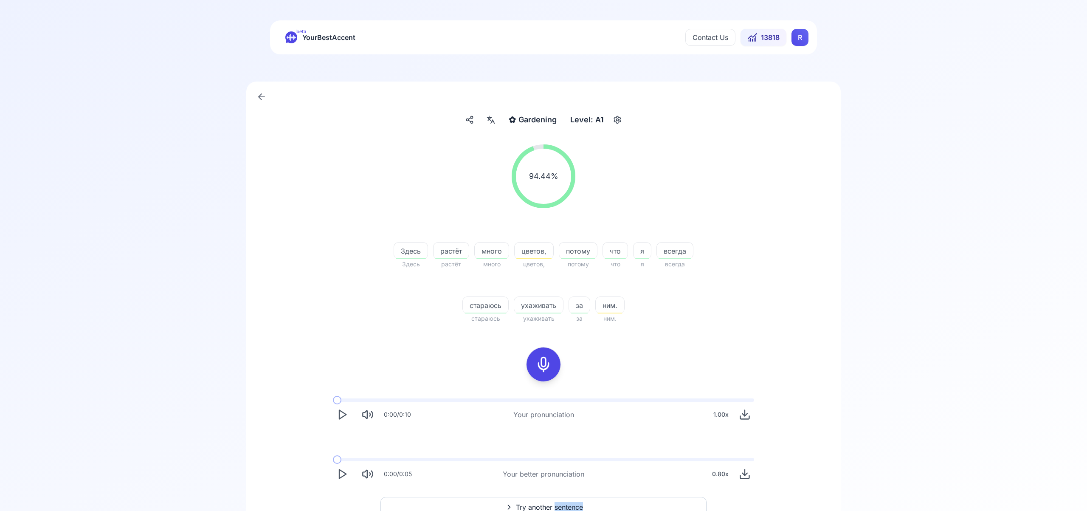
scroll to position [5, 0]
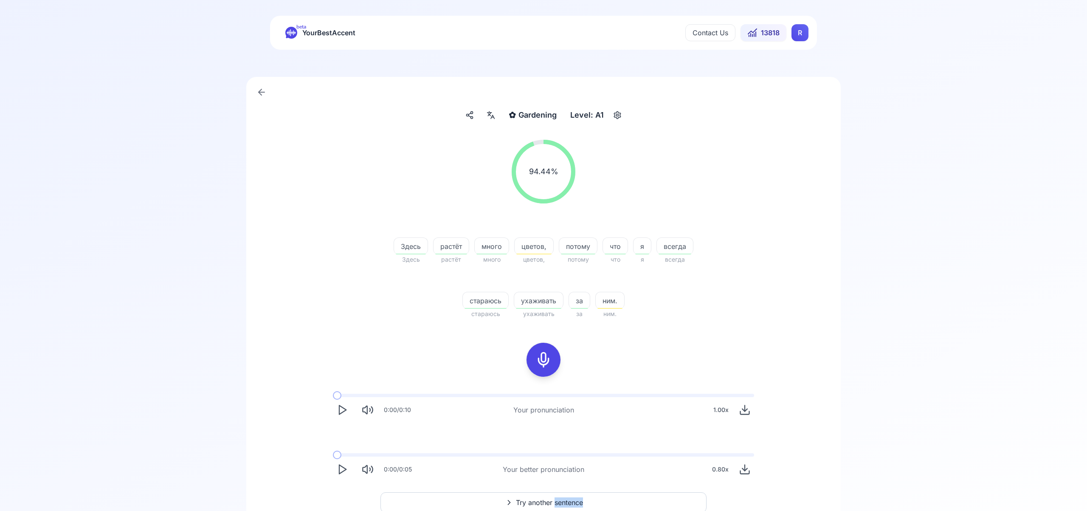
click at [544, 497] on span "Try another sentence" at bounding box center [549, 502] width 67 height 10
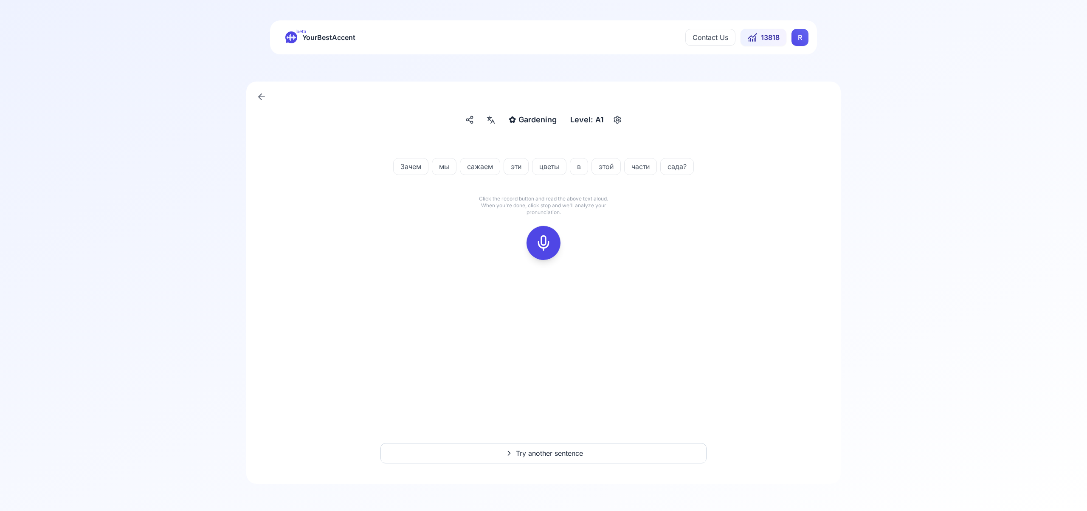
click at [541, 239] on icon at bounding box center [543, 242] width 17 height 17
click at [538, 243] on icon at bounding box center [543, 242] width 17 height 17
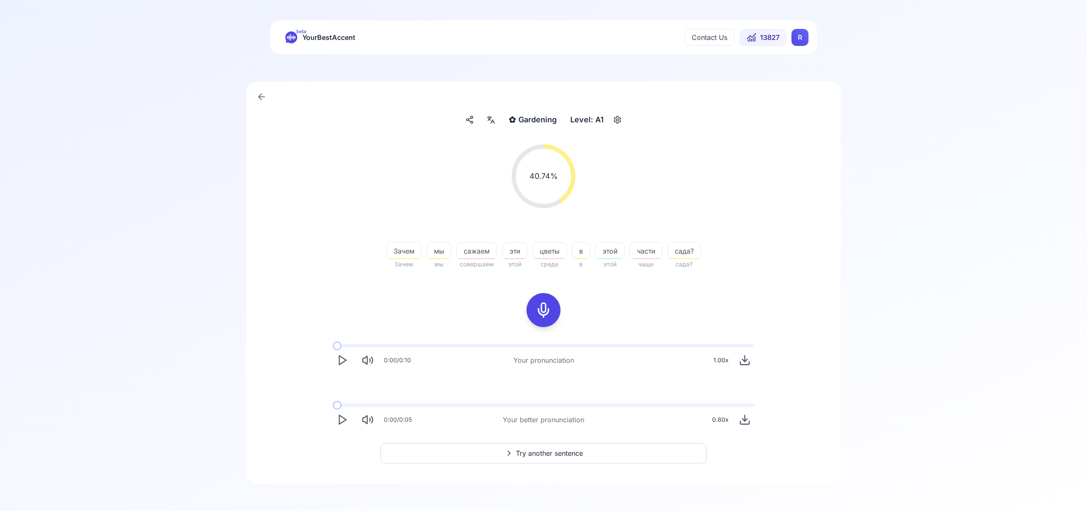
click at [345, 416] on icon "Play" at bounding box center [342, 420] width 12 height 12
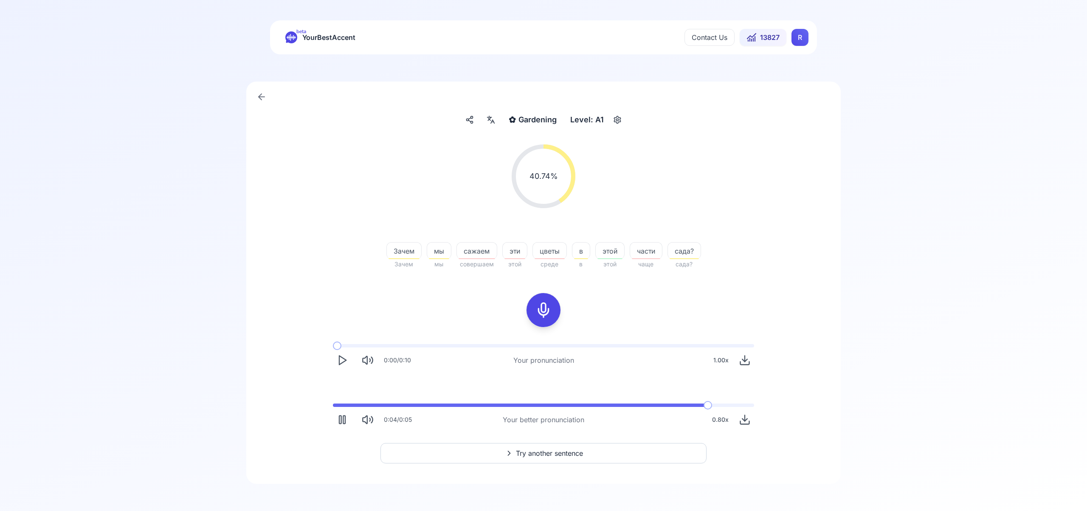
click at [555, 453] on span "Try another sentence" at bounding box center [549, 453] width 67 height 10
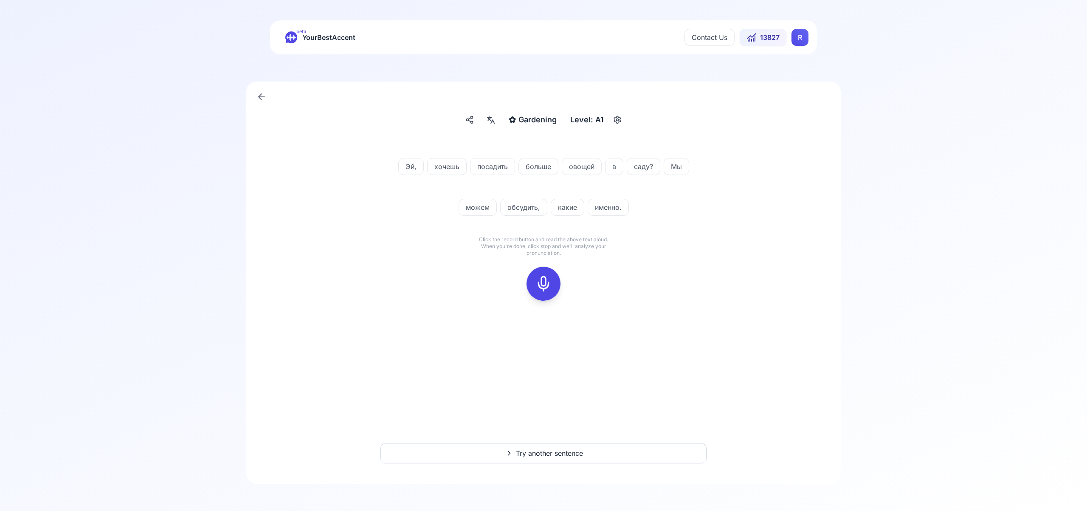
click at [542, 280] on icon at bounding box center [543, 283] width 17 height 17
click at [540, 286] on icon at bounding box center [543, 283] width 17 height 17
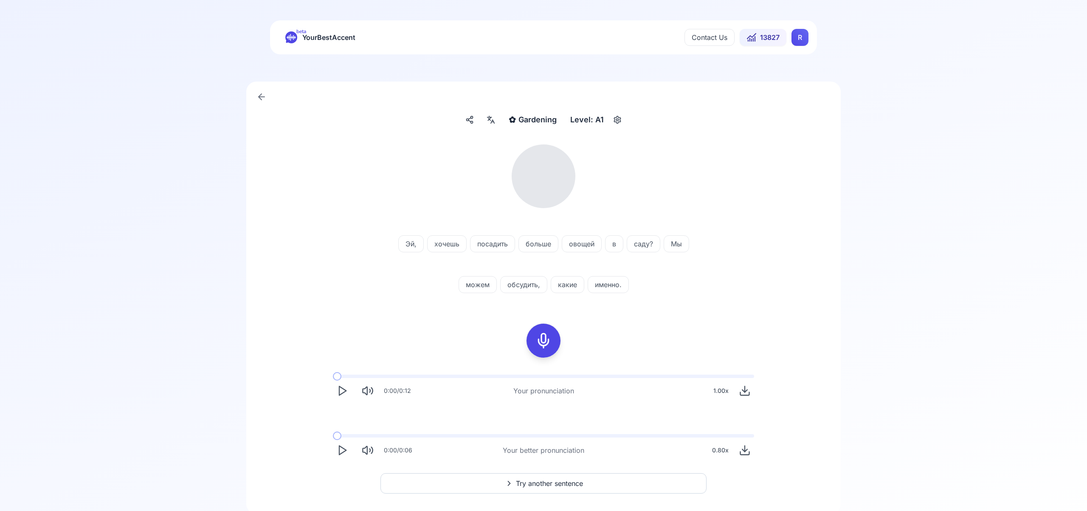
click at [496, 122] on icon at bounding box center [491, 120] width 10 height 8
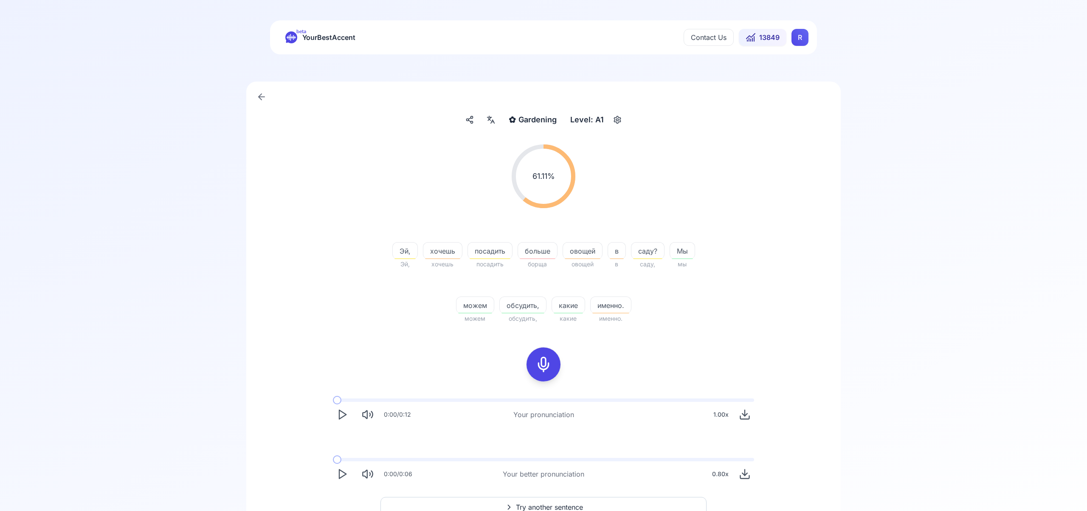
click at [336, 473] on icon "Play" at bounding box center [342, 474] width 12 height 12
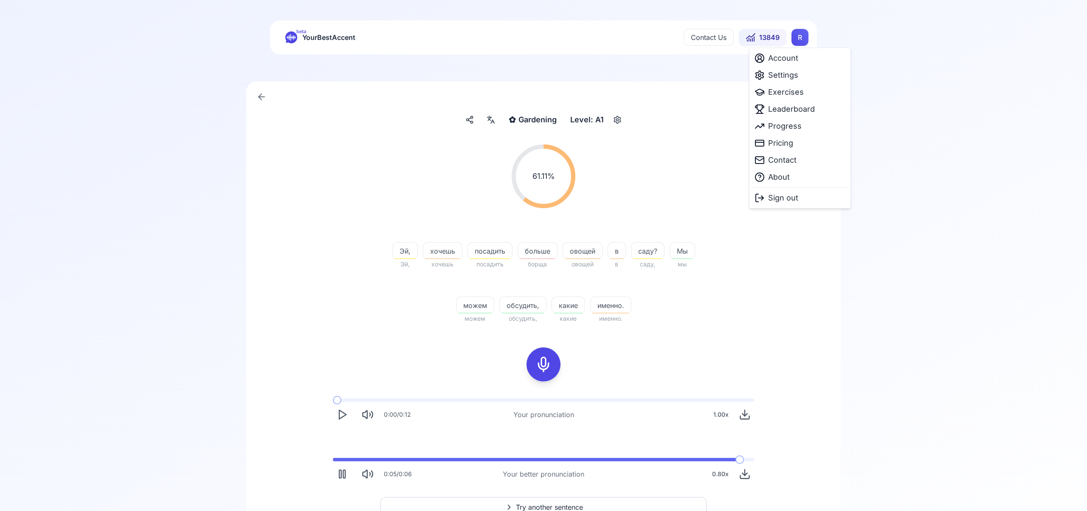
click at [799, 41] on html "beta YourBestAccent Contact Us 13849 R ✿ Gardening Gardening Level: A1 61.11 % …" at bounding box center [543, 255] width 1087 height 511
click at [791, 79] on span "Settings" at bounding box center [783, 75] width 30 height 12
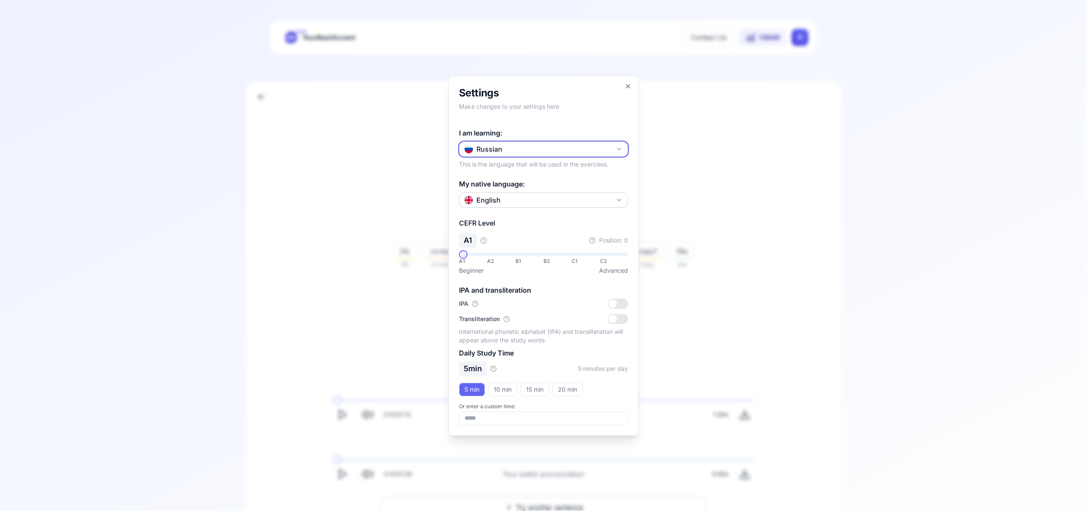
click at [615, 148] on button "Russian" at bounding box center [543, 148] width 169 height 15
click at [537, 250] on div "Italian" at bounding box center [543, 244] width 165 height 15
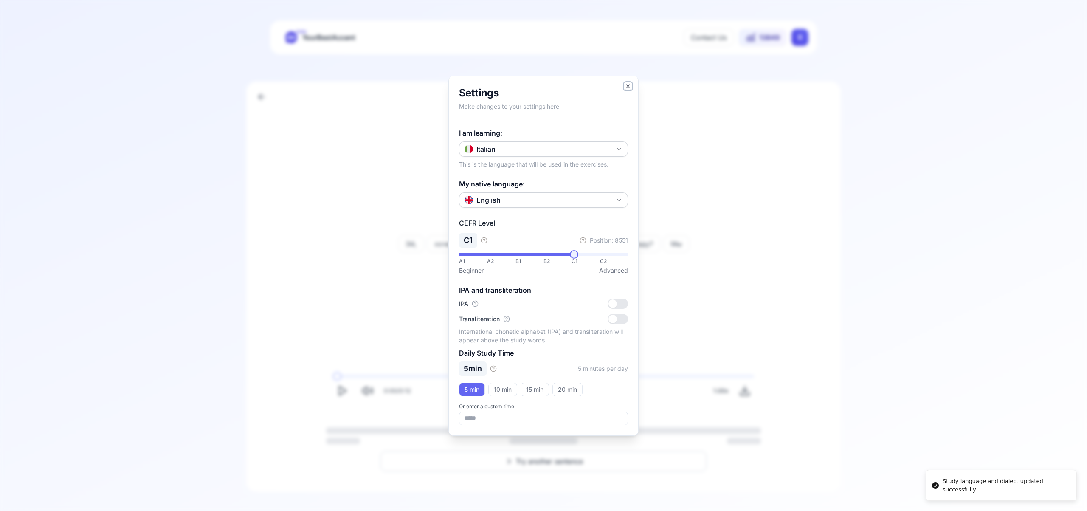
click at [628, 83] on icon "button" at bounding box center [628, 86] width 7 height 7
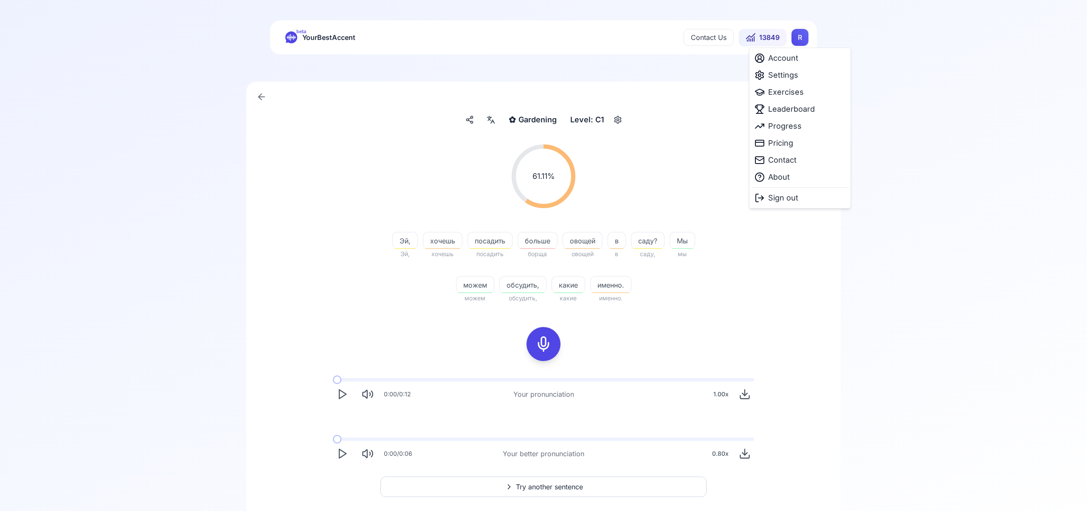
click at [796, 40] on html "beta YourBestAccent Contact Us 13849 R ✿ Gardening Gardening Level: C1 61.11 % …" at bounding box center [543, 255] width 1087 height 511
click at [792, 93] on span "Exercises" at bounding box center [786, 92] width 36 height 12
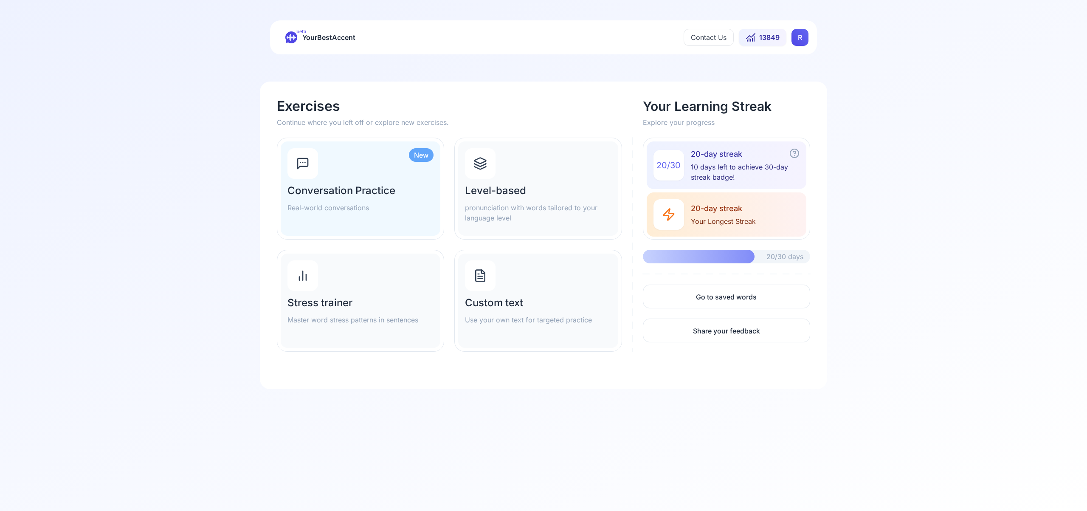
click at [481, 166] on icon at bounding box center [480, 164] width 11 height 3
click at [540, 263] on div "Custom text Use your own text for targeted practice" at bounding box center [538, 301] width 160 height 94
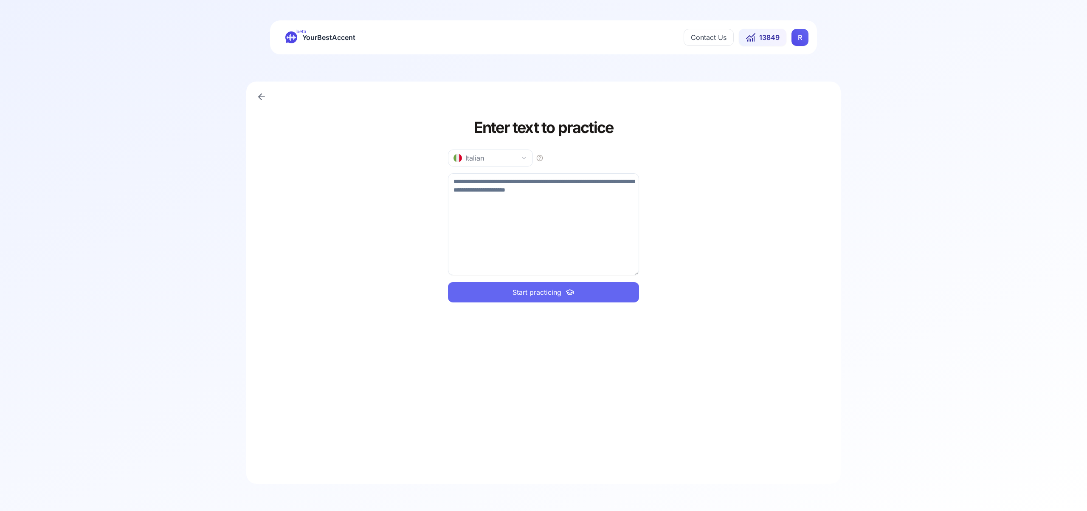
click at [793, 39] on html "beta YourBestAccent Contact Us 13849 R Enter text to practice Italian Start pra…" at bounding box center [543, 255] width 1087 height 511
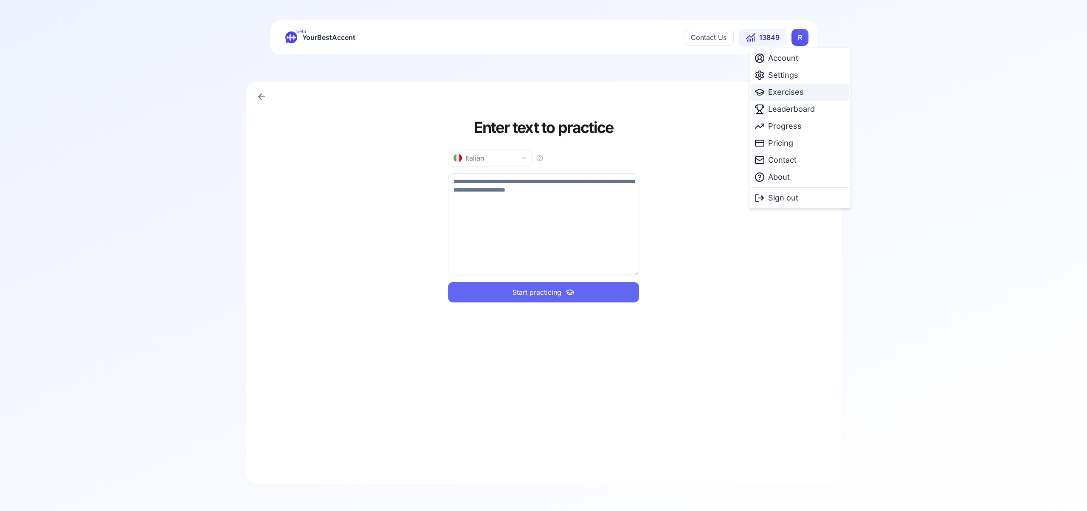
click at [778, 93] on span "Exercises" at bounding box center [786, 92] width 36 height 12
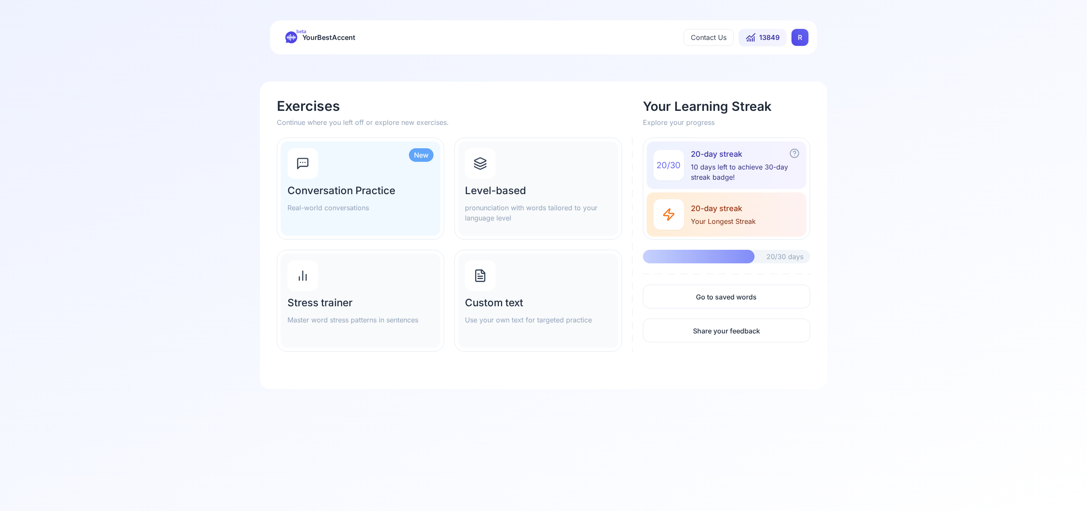
click at [480, 163] on icon at bounding box center [480, 161] width 11 height 6
click at [800, 40] on html "beta YourBestAccent Contact Us 13849 R Exercises Continue where you left off or…" at bounding box center [543, 255] width 1087 height 511
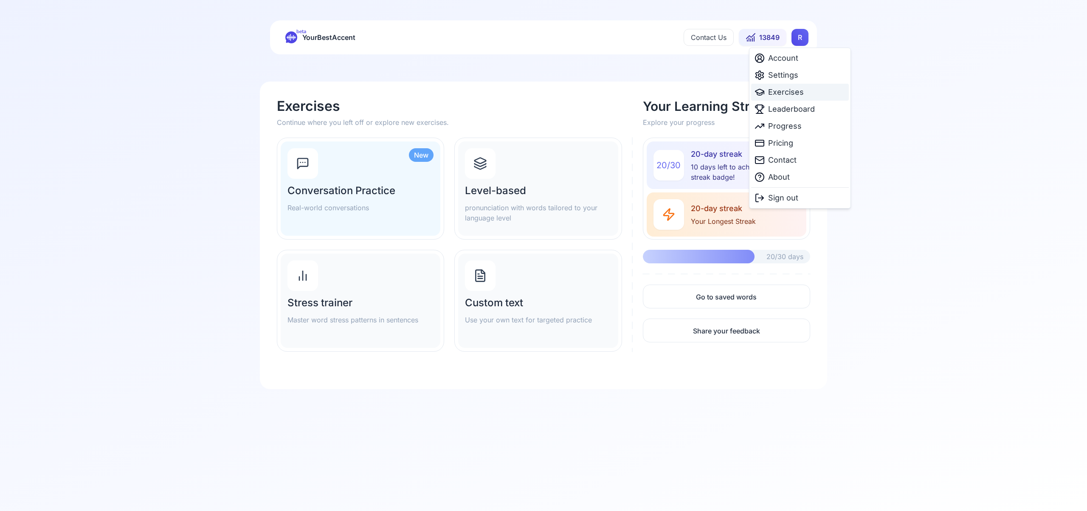
click at [794, 91] on span "Exercises" at bounding box center [786, 92] width 36 height 12
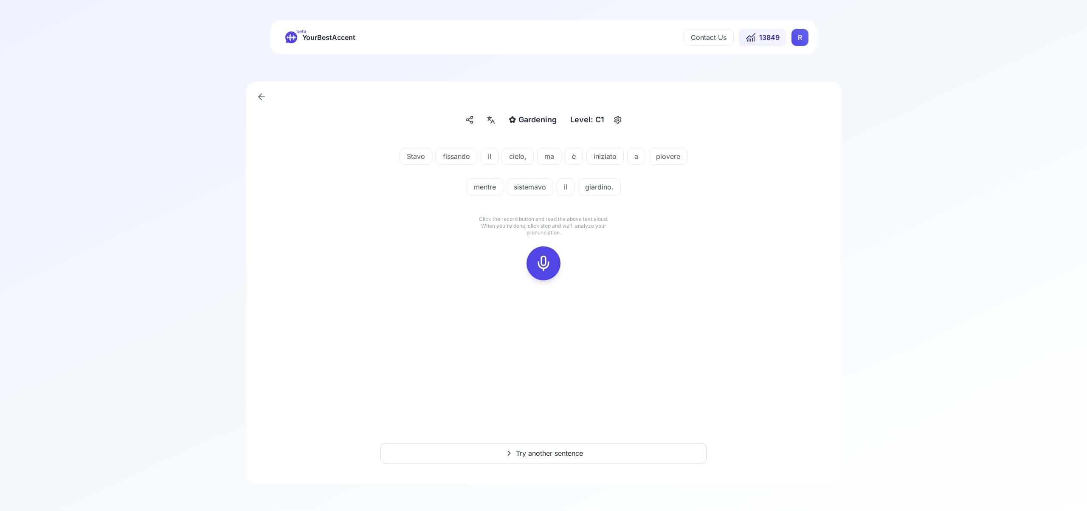
click at [548, 263] on icon at bounding box center [543, 263] width 17 height 17
click at [539, 267] on icon at bounding box center [543, 263] width 17 height 17
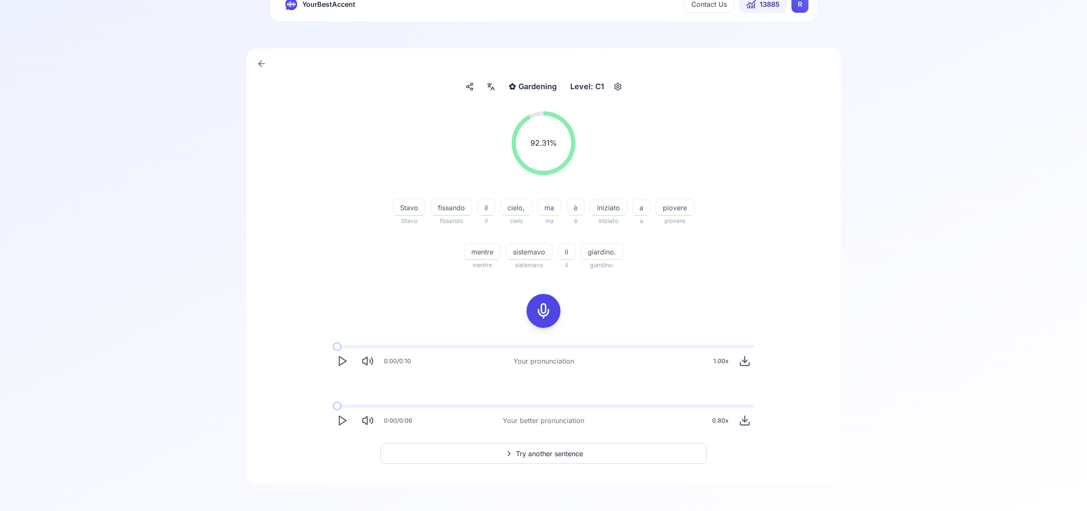
scroll to position [34, 0]
click at [547, 451] on span "Try another sentence" at bounding box center [549, 453] width 67 height 10
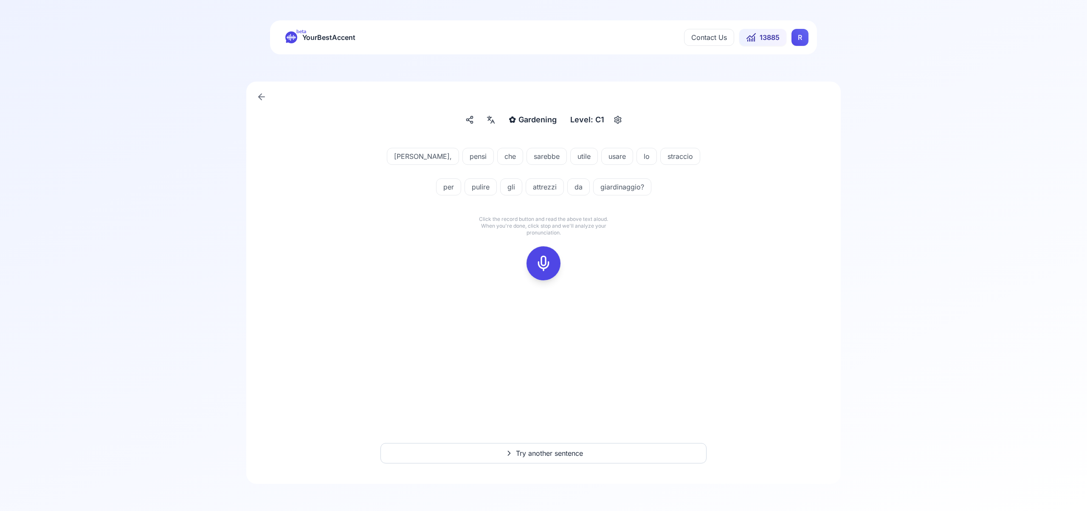
click at [539, 261] on icon at bounding box center [543, 263] width 17 height 17
click at [539, 256] on icon at bounding box center [543, 263] width 17 height 17
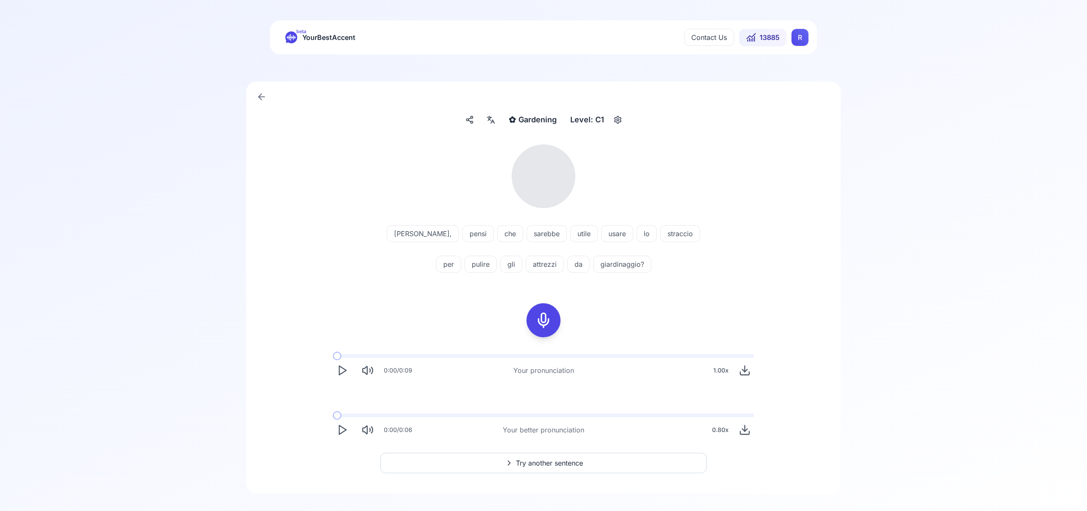
scroll to position [10, 0]
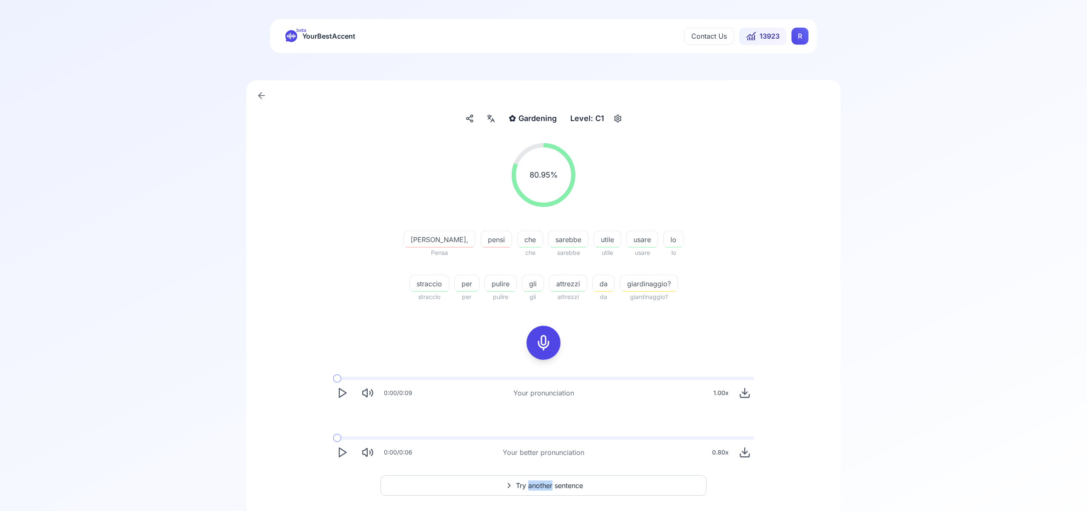
click at [596, 472] on div "80.95 % 80.95 % Isabelle, Pensa pensi che che sarebbe sarebbe utile utile usare…" at bounding box center [543, 316] width 561 height 366
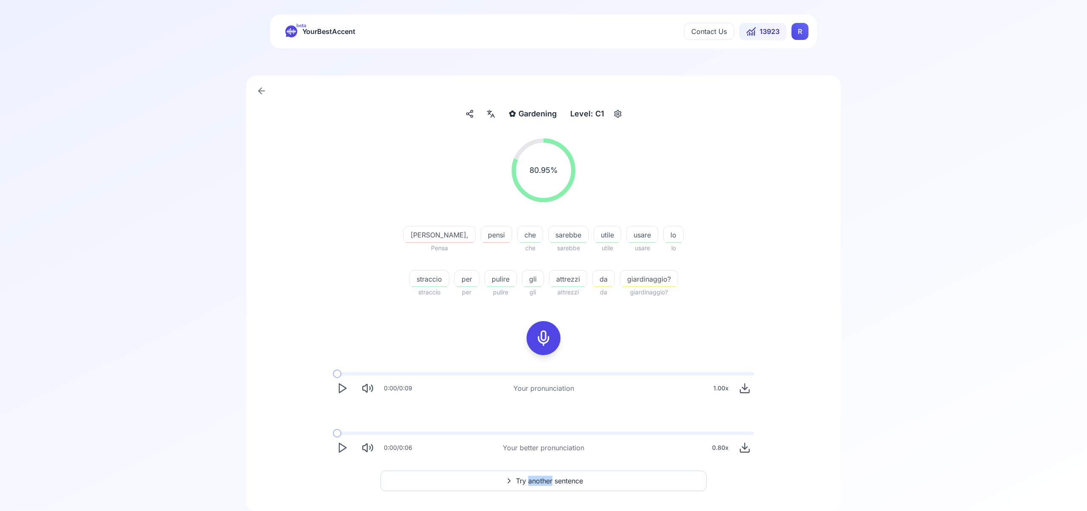
scroll to position [6, 0]
click at [593, 477] on button "Try another sentence" at bounding box center [543, 480] width 326 height 20
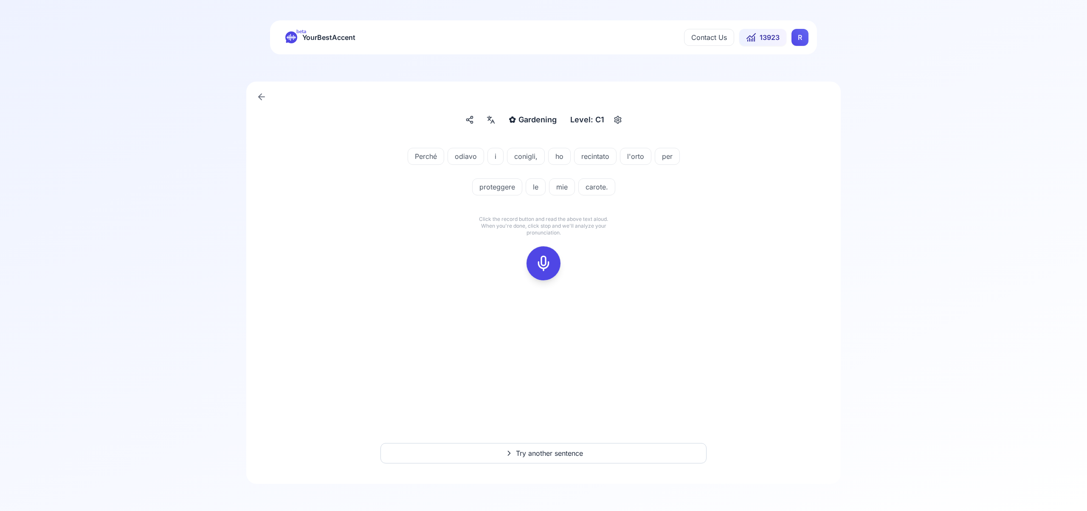
click at [545, 264] on icon at bounding box center [543, 263] width 17 height 17
click at [545, 276] on div at bounding box center [543, 263] width 20 height 34
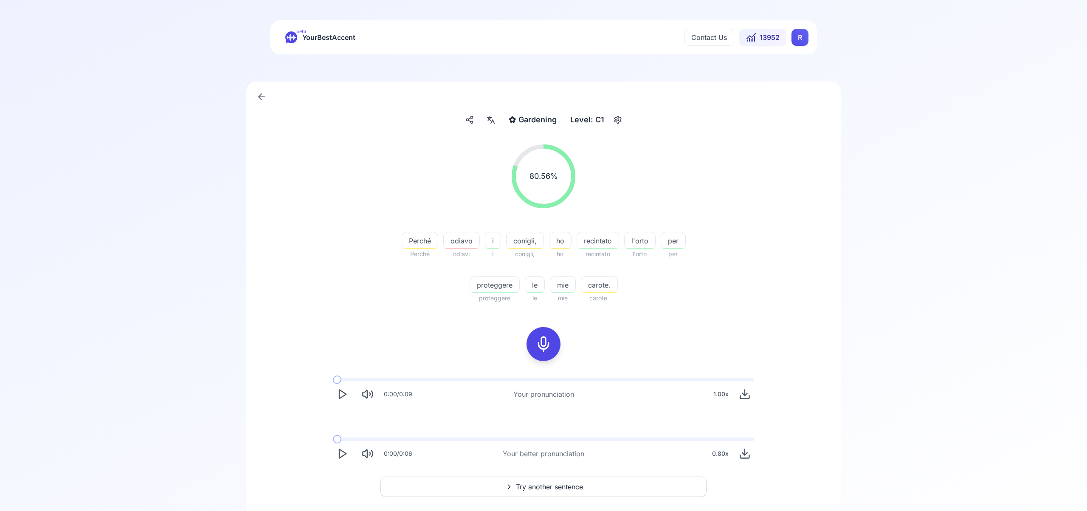
click at [547, 487] on span "Try another sentence" at bounding box center [549, 487] width 67 height 10
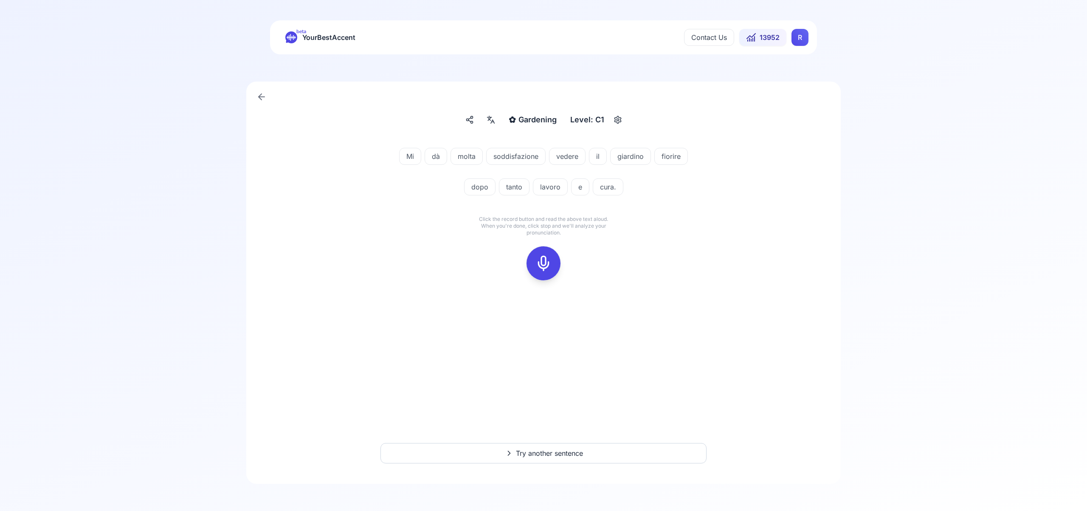
click at [543, 262] on icon at bounding box center [543, 263] width 17 height 17
click at [543, 266] on icon at bounding box center [543, 263] width 17 height 17
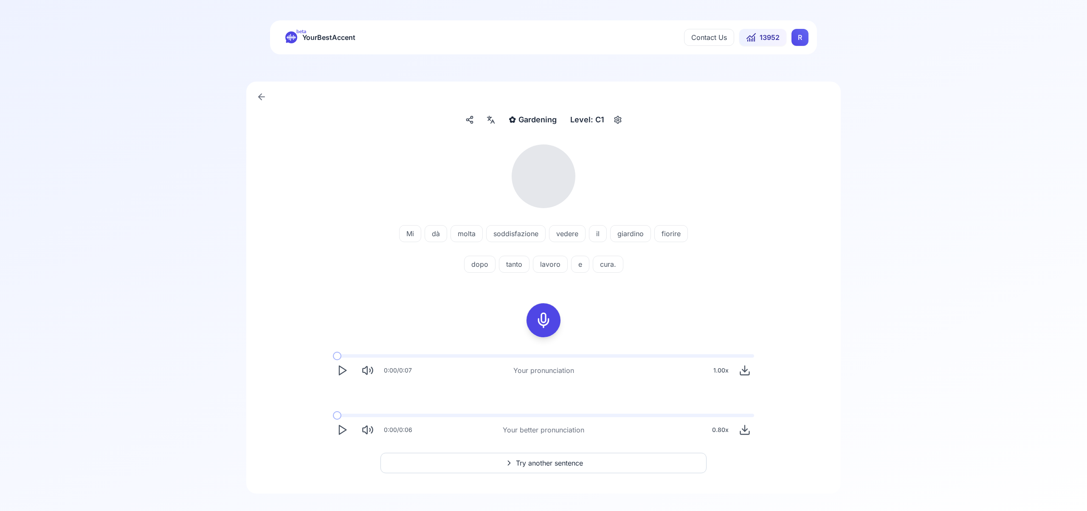
scroll to position [10, 0]
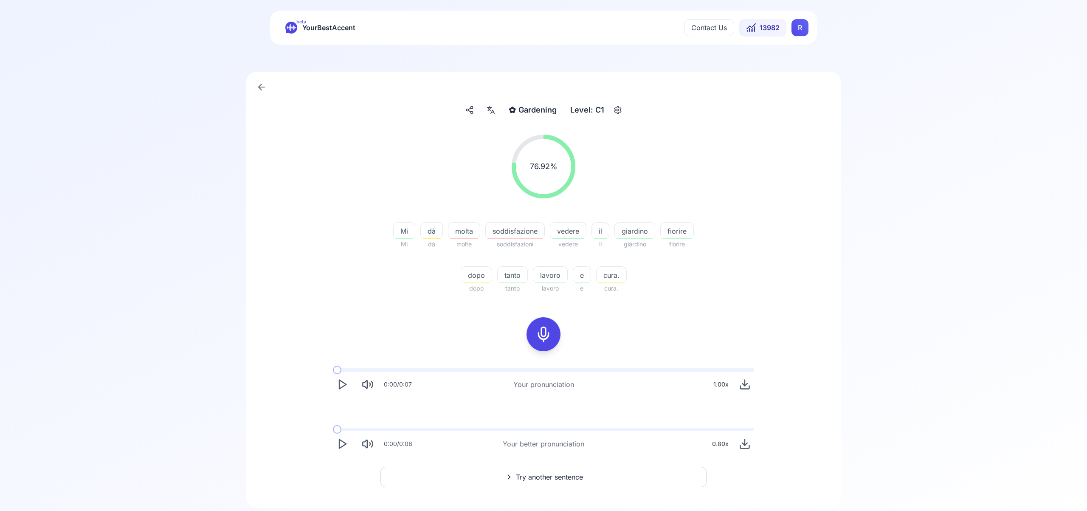
click at [533, 476] on span "Try another sentence" at bounding box center [549, 477] width 67 height 10
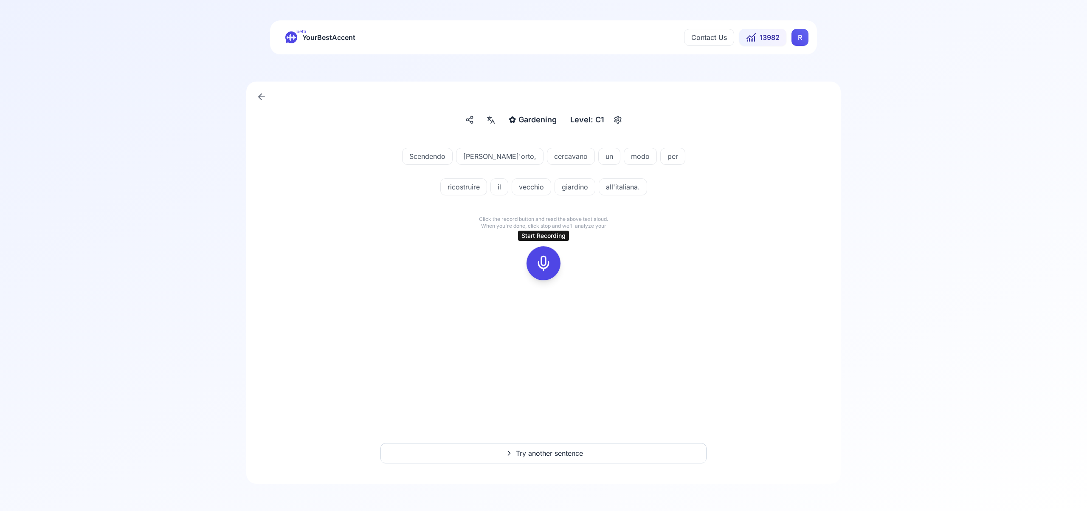
click at [543, 260] on icon at bounding box center [543, 263] width 17 height 17
click at [541, 259] on icon at bounding box center [543, 263] width 17 height 17
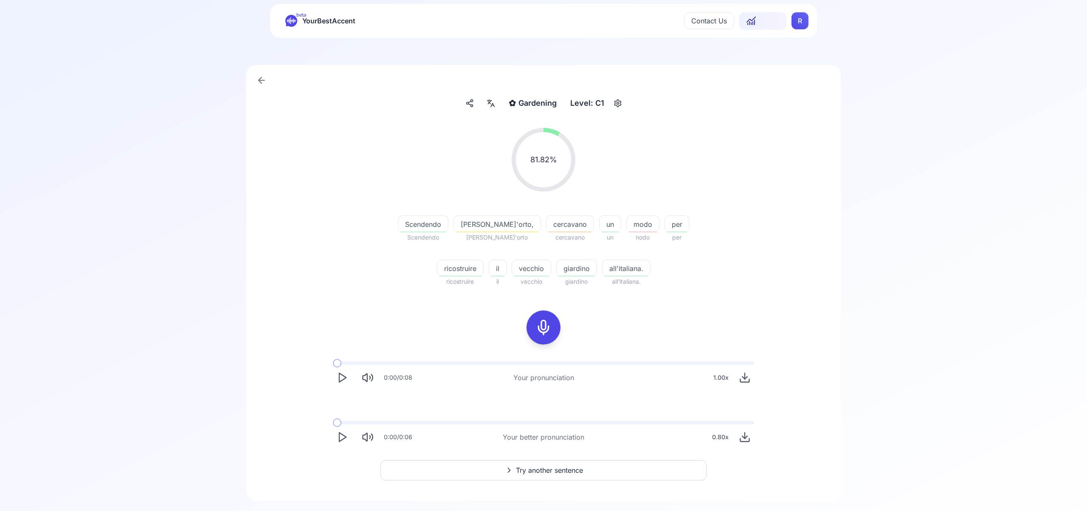
scroll to position [17, 0]
click at [548, 469] on span "Try another sentence" at bounding box center [549, 470] width 67 height 10
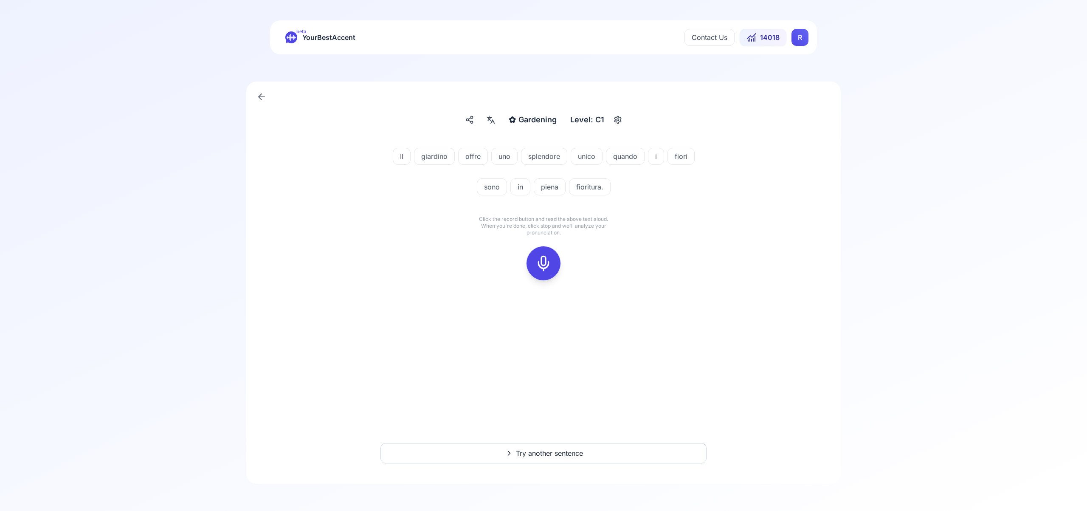
click at [543, 259] on icon at bounding box center [543, 263] width 17 height 17
click at [545, 268] on icon at bounding box center [543, 263] width 17 height 17
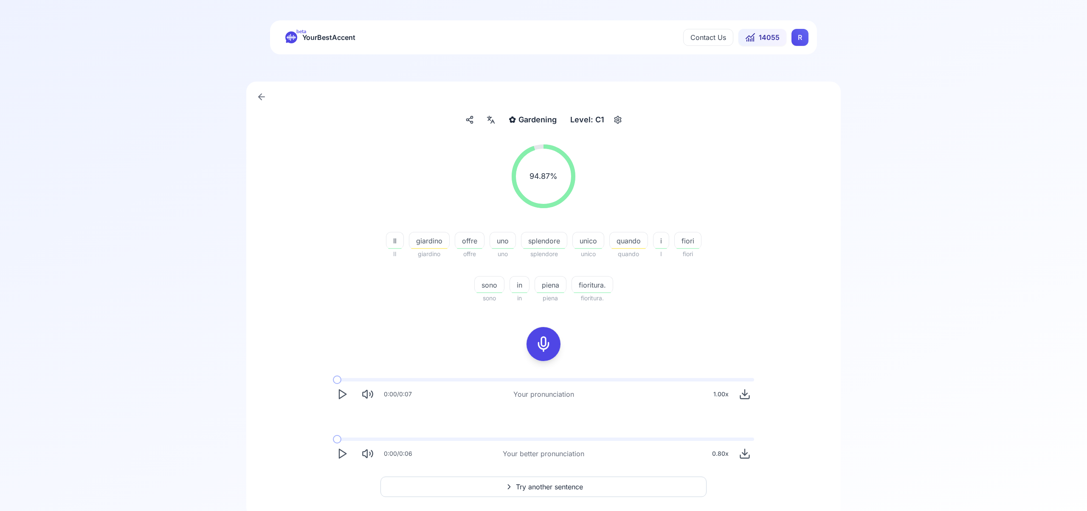
click at [800, 39] on html "beta YourBestAccent Contact Us 14055 R ✿ Gardening Gardening Level: C1 94.87 % …" at bounding box center [543, 255] width 1087 height 511
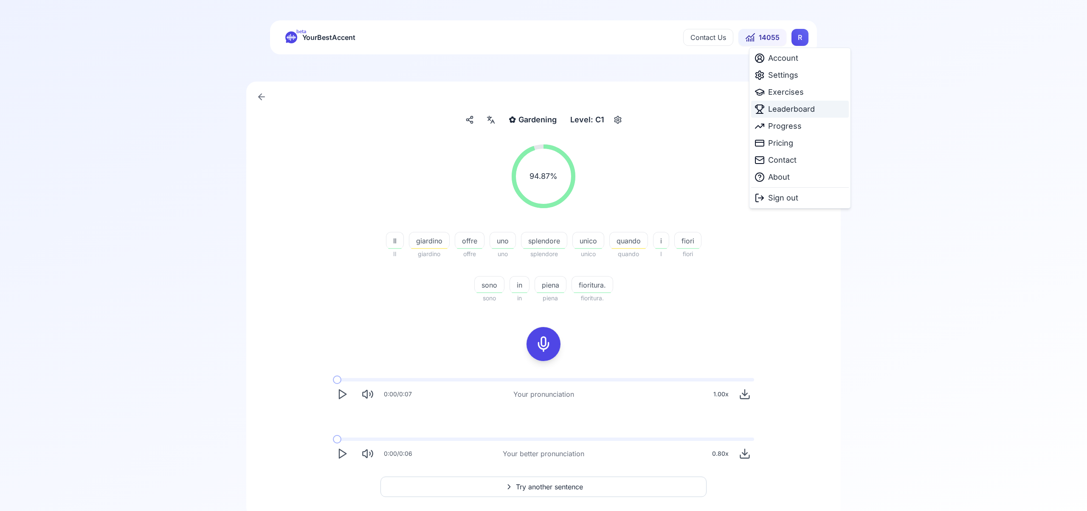
click at [792, 112] on span "Leaderboard" at bounding box center [791, 109] width 47 height 12
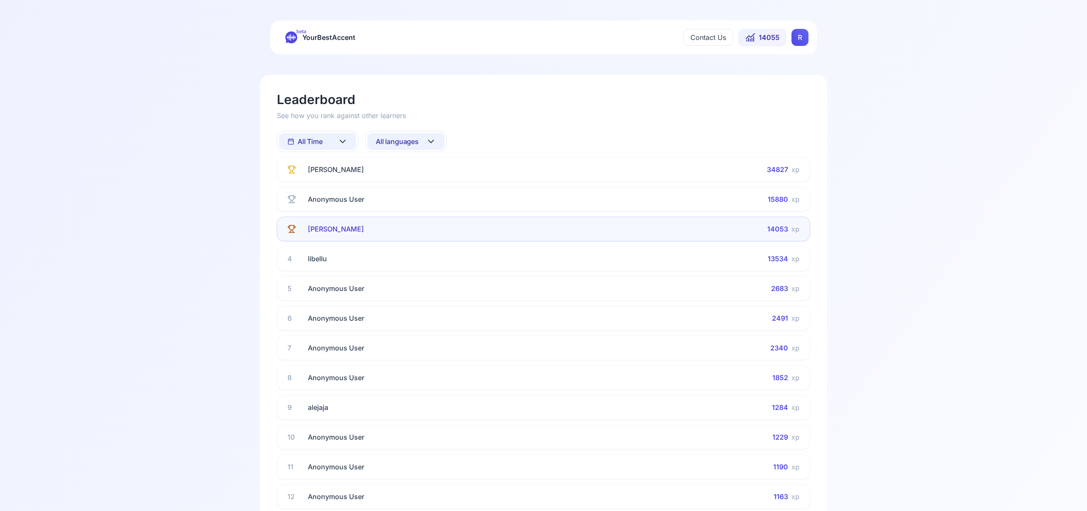
click at [433, 142] on icon at bounding box center [431, 141] width 10 height 10
click at [429, 208] on div "Spanish" at bounding box center [405, 209] width 77 height 15
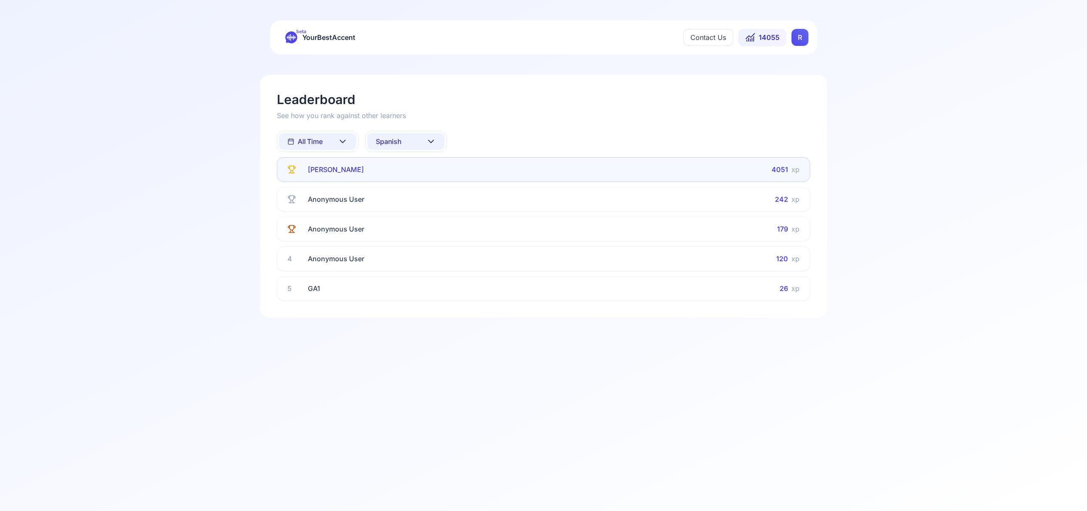
click at [433, 138] on icon at bounding box center [431, 141] width 10 height 10
click at [419, 223] on div "French" at bounding box center [405, 224] width 77 height 15
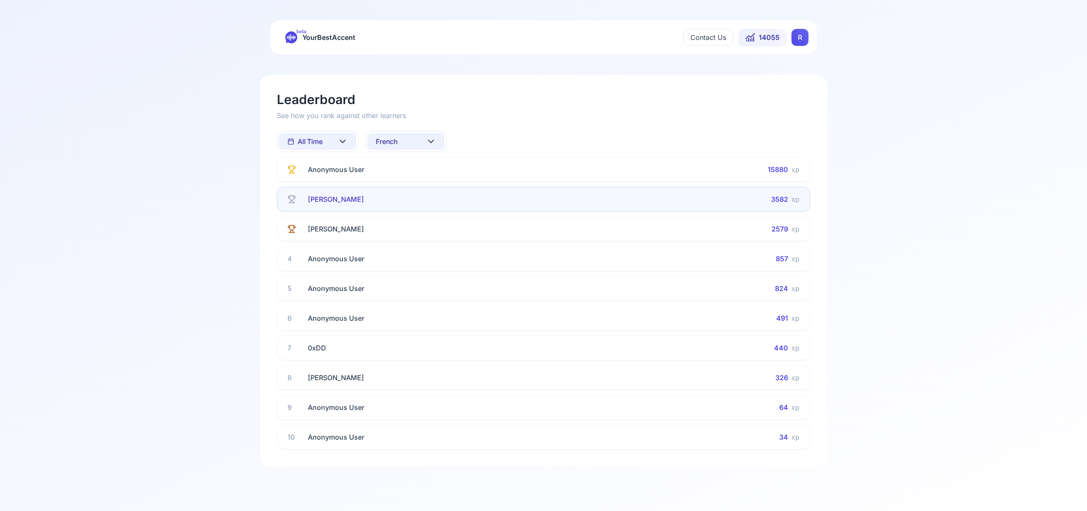
click at [431, 140] on icon at bounding box center [431, 141] width 10 height 10
click at [414, 235] on div "Italian" at bounding box center [405, 235] width 77 height 15
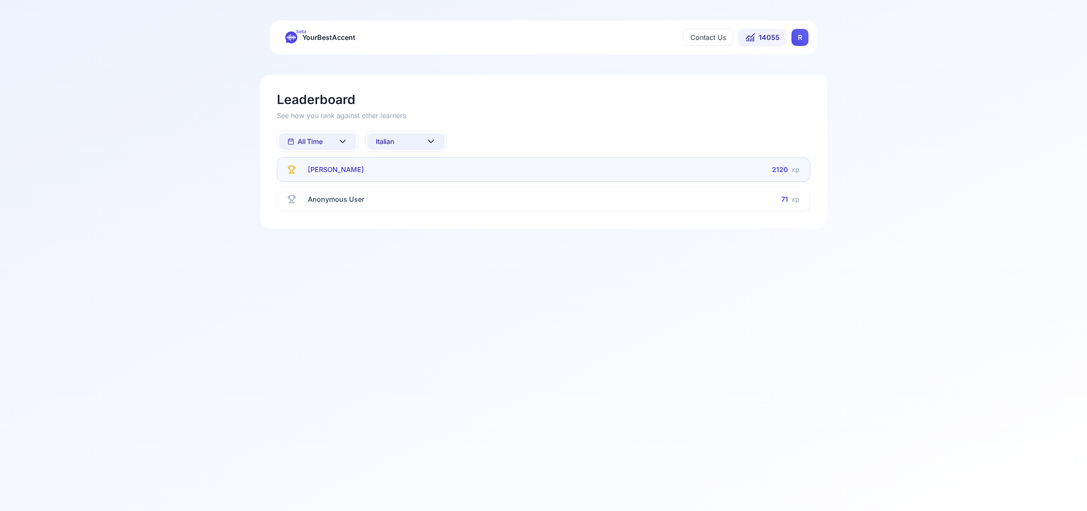
click at [431, 141] on icon at bounding box center [430, 141] width 5 height 3
click at [421, 231] on div "Portuguese" at bounding box center [405, 231] width 77 height 15
click at [431, 143] on icon at bounding box center [431, 141] width 10 height 10
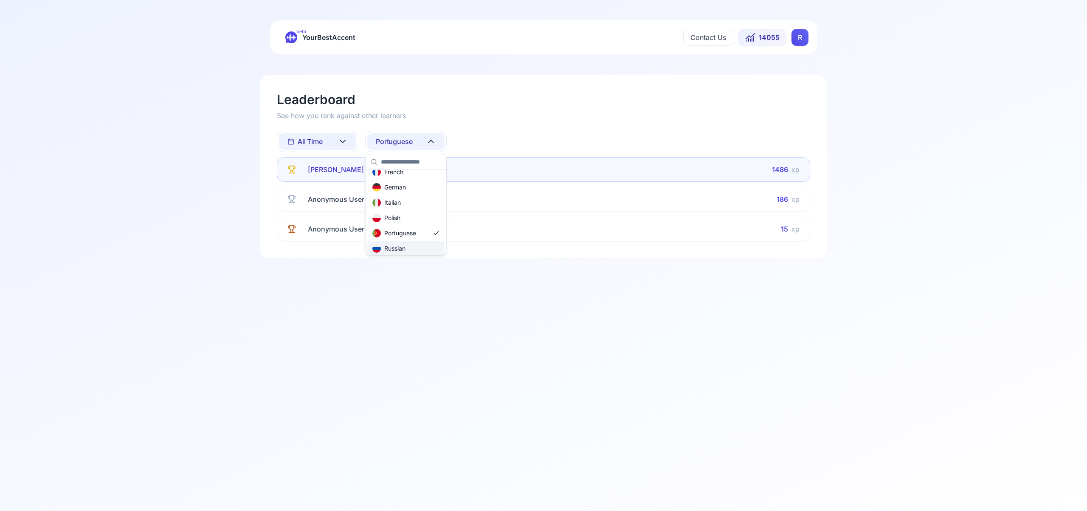
click at [421, 246] on div "Russian" at bounding box center [405, 248] width 77 height 15
